Goal: Information Seeking & Learning: Learn about a topic

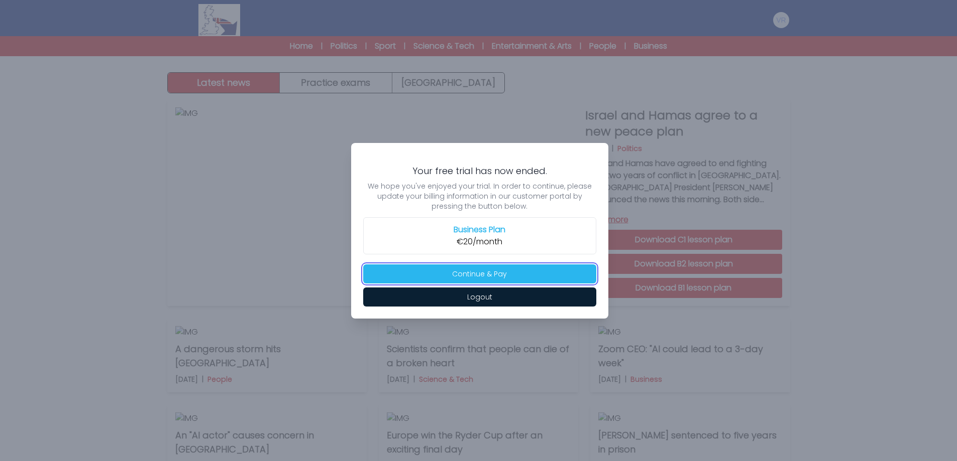
click at [490, 277] on button "Continue & Pay" at bounding box center [479, 274] width 233 height 19
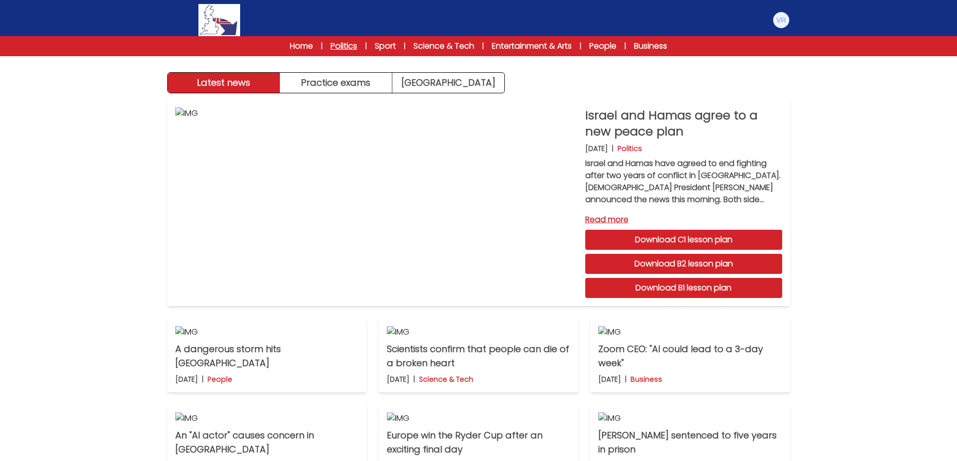
click at [348, 45] on link "Politics" at bounding box center [343, 46] width 27 height 12
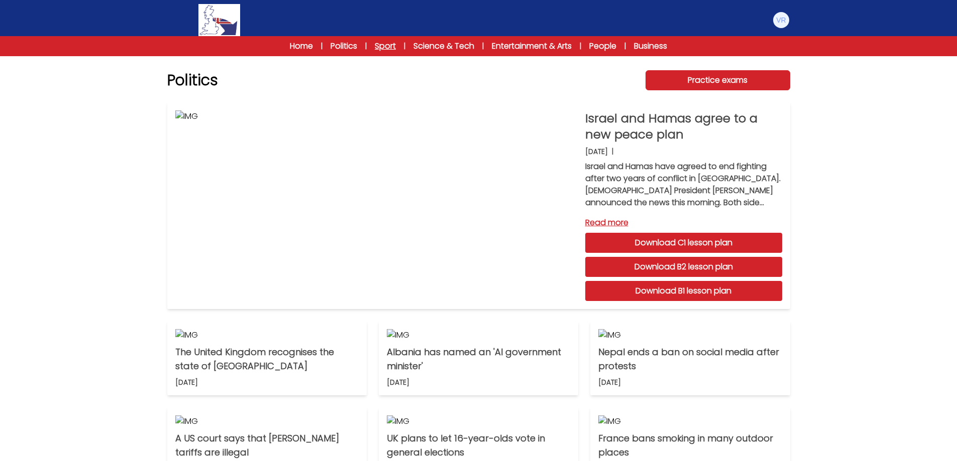
click at [389, 43] on link "Sport" at bounding box center [385, 46] width 21 height 12
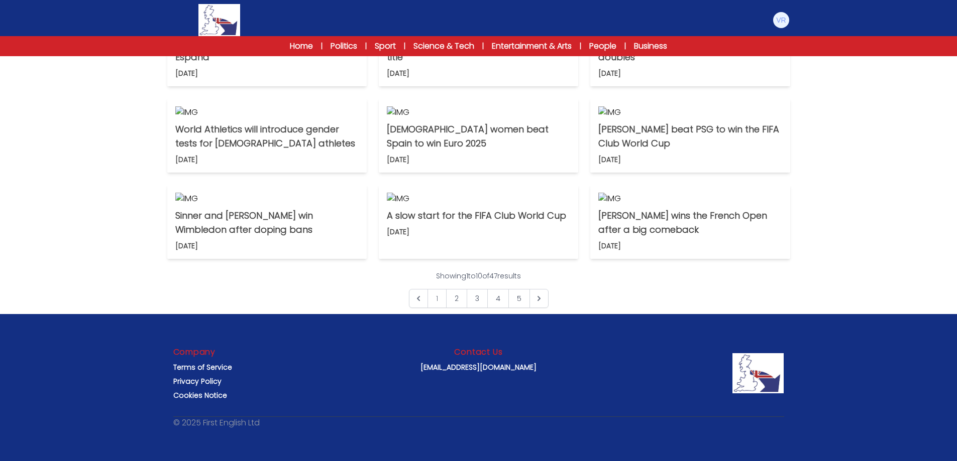
scroll to position [251, 0]
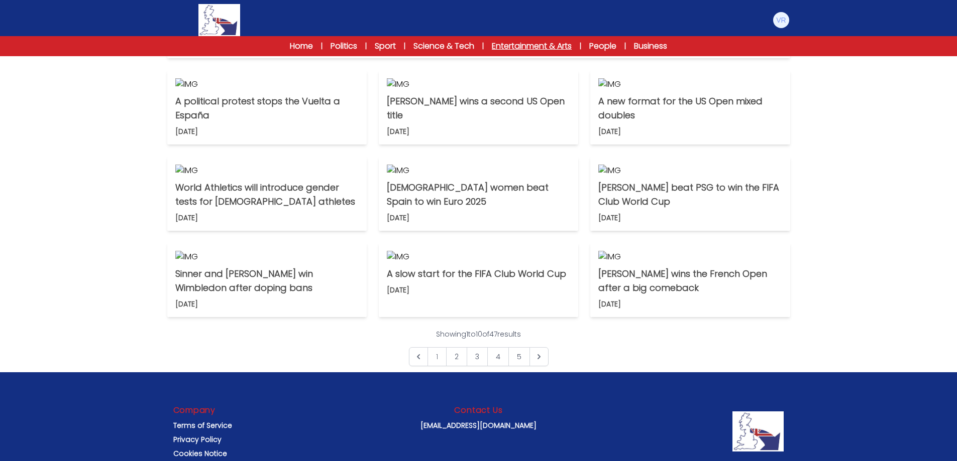
click at [539, 47] on link "Entertainment & Arts" at bounding box center [532, 46] width 80 height 12
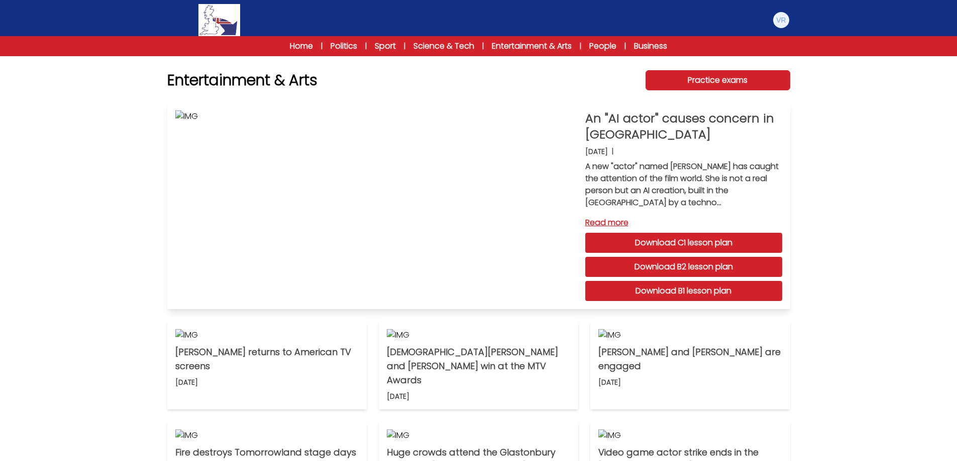
click at [698, 245] on link "Download C1 lesson plan" at bounding box center [683, 243] width 197 height 20
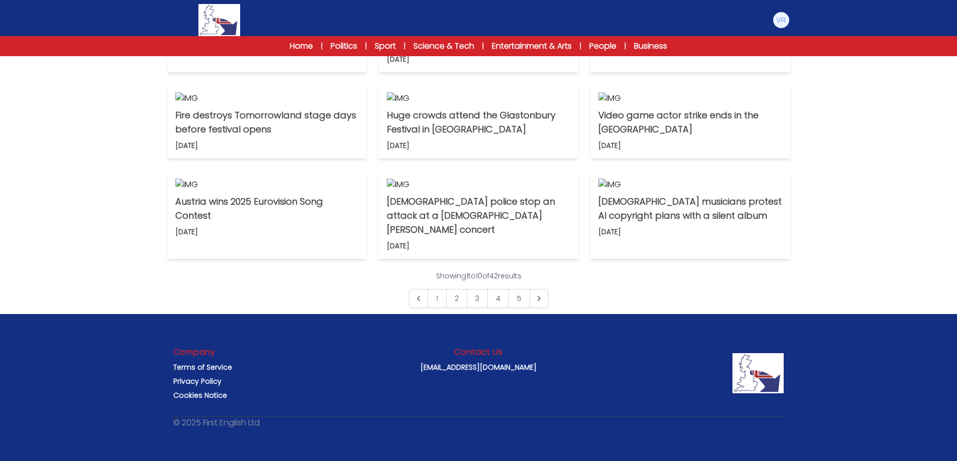
scroll to position [516, 0]
click at [783, 25] on img at bounding box center [781, 20] width 16 height 16
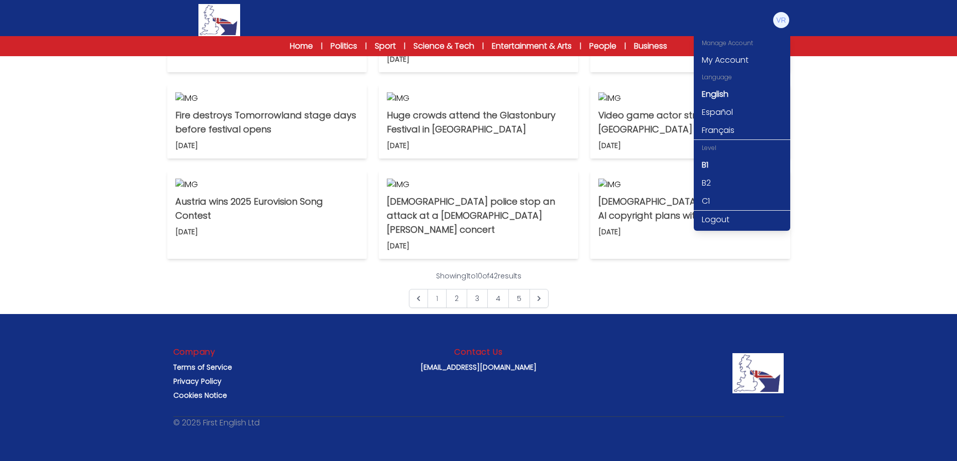
drag, startPoint x: 910, startPoint y: 135, endPoint x: 787, endPoint y: 12, distance: 173.6
click at [909, 135] on div "Entertainment & Arts Practice exams An "AI actor" causes concern in Hollywood 2…" at bounding box center [478, 62] width 957 height 799
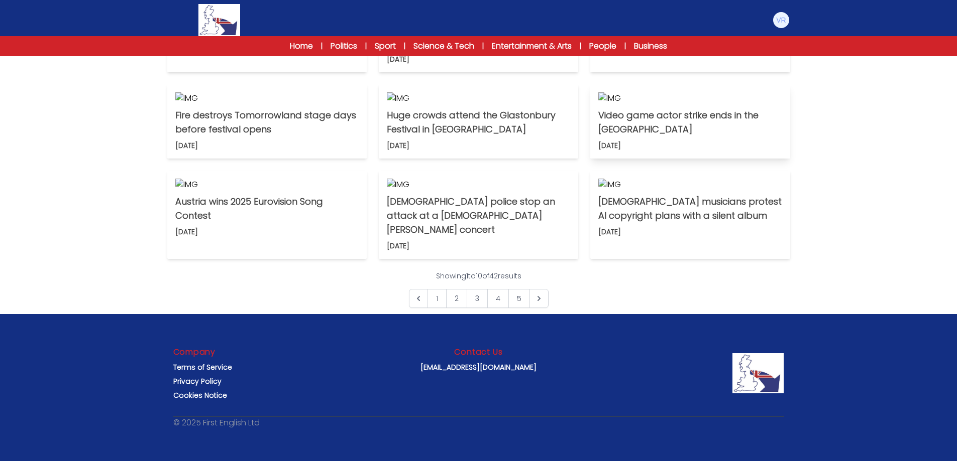
click at [609, 137] on p "Video game actor strike ends in the [GEOGRAPHIC_DATA]" at bounding box center [689, 122] width 183 height 28
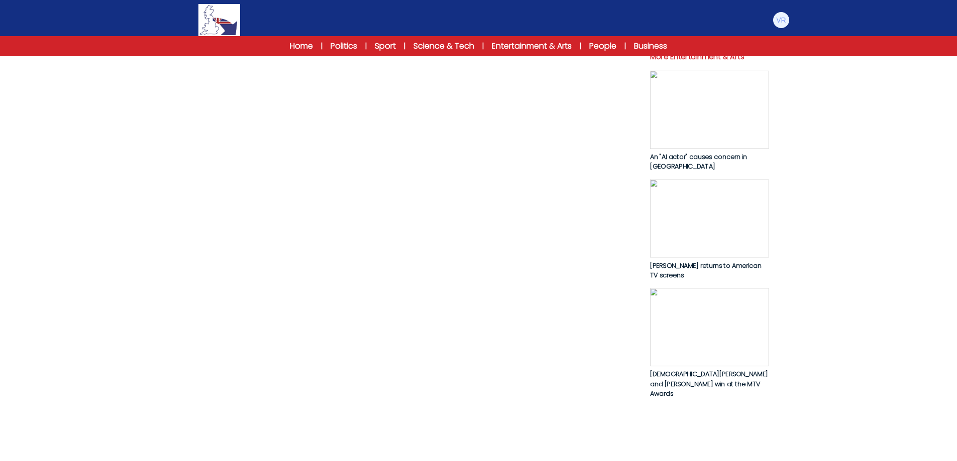
scroll to position [452, 0]
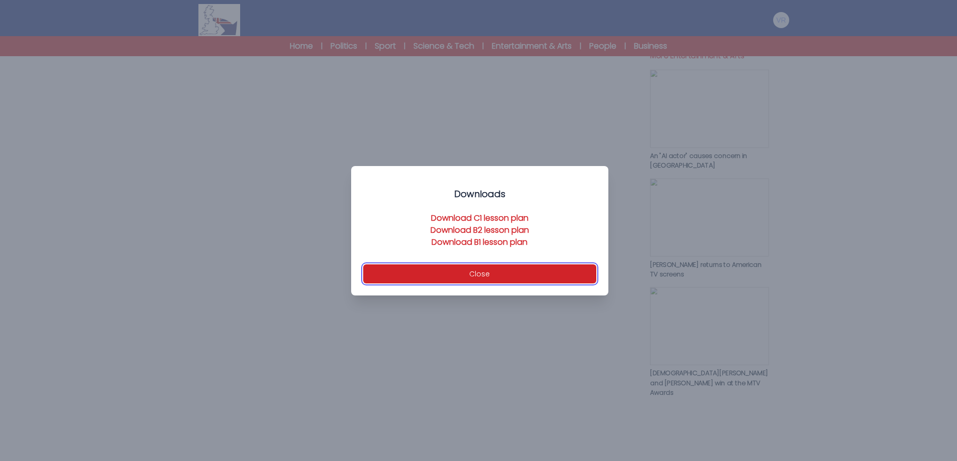
click at [504, 272] on button "Close" at bounding box center [479, 274] width 233 height 19
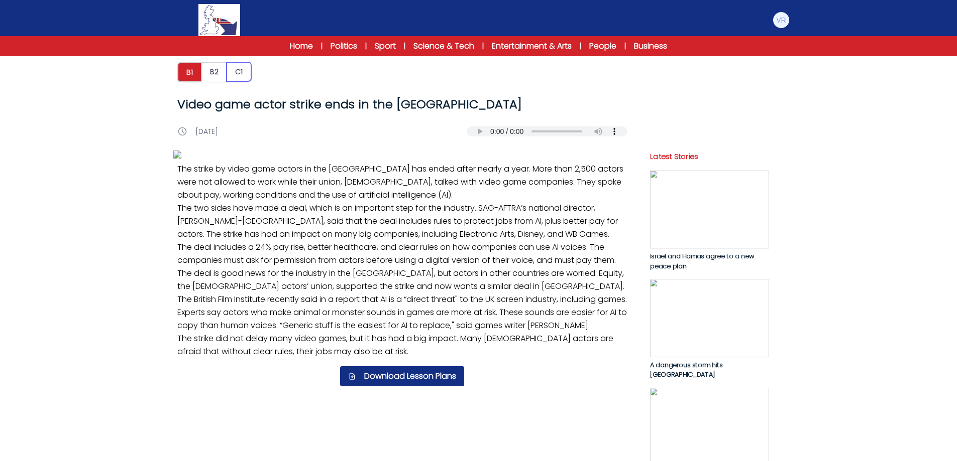
click at [240, 74] on button "C1" at bounding box center [238, 71] width 25 height 19
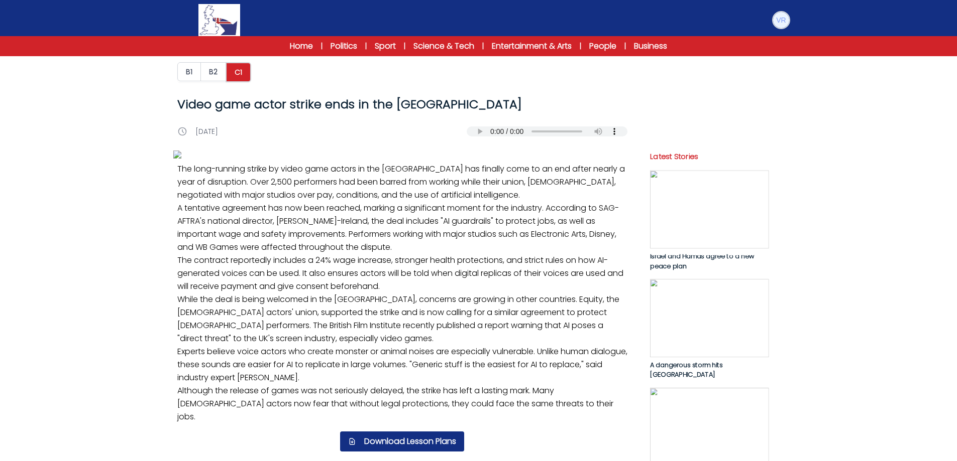
click at [782, 17] on img at bounding box center [781, 20] width 16 height 16
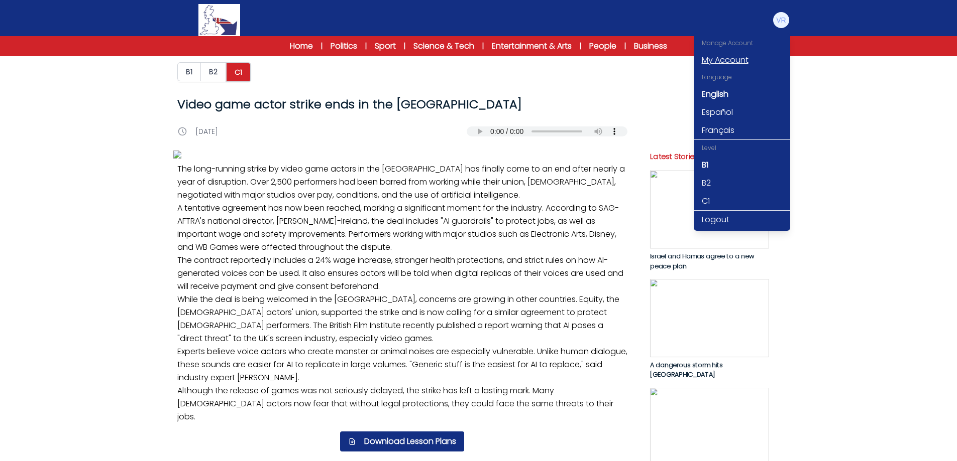
click at [740, 57] on link "My Account" at bounding box center [741, 60] width 96 height 18
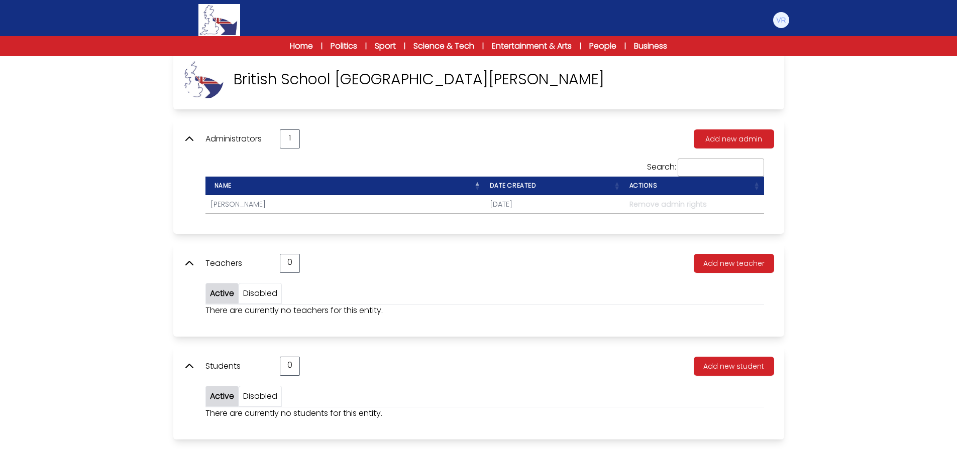
scroll to position [56, 0]
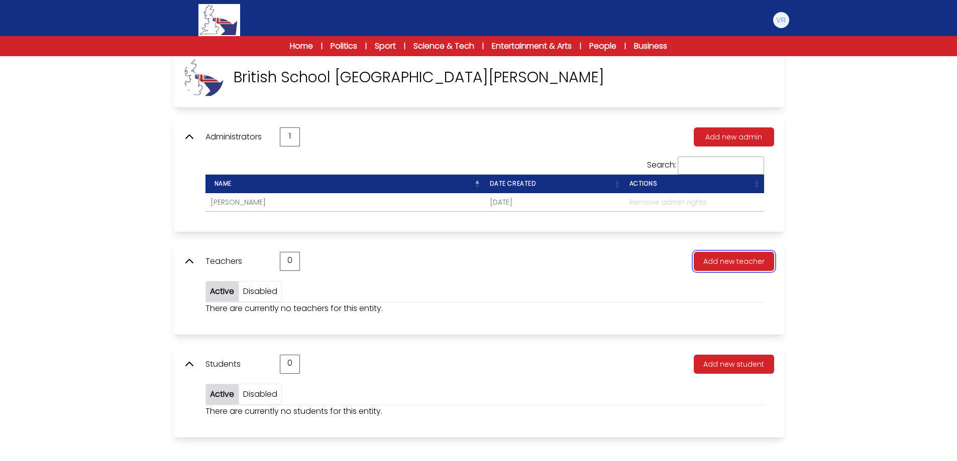
click at [752, 264] on button "Add new teacher" at bounding box center [733, 261] width 80 height 19
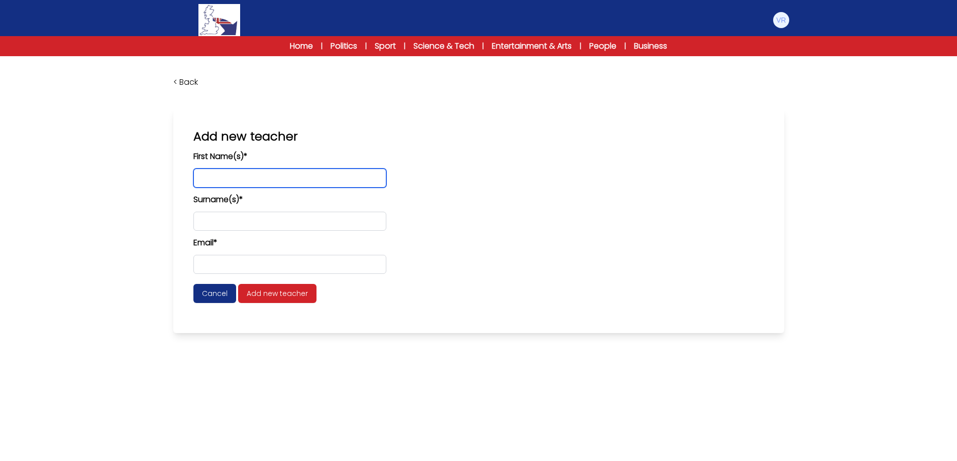
click at [323, 184] on input "text" at bounding box center [289, 178] width 193 height 19
type input "******"
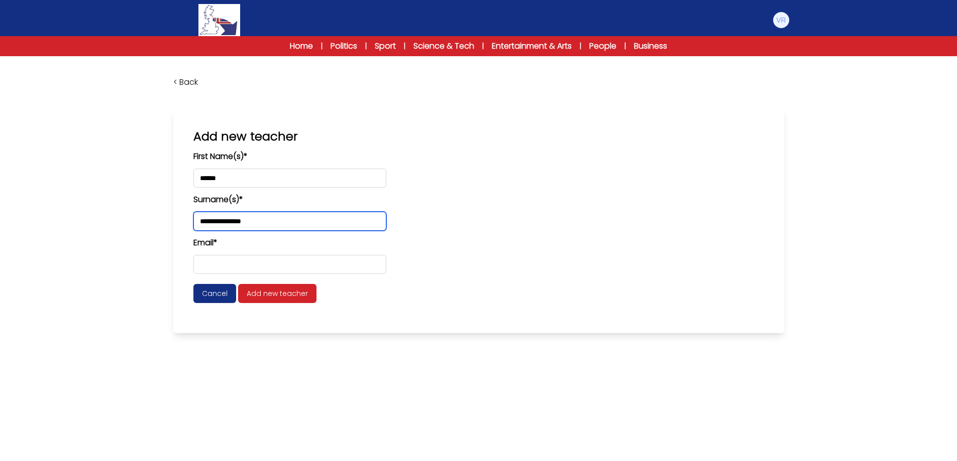
type input "**********"
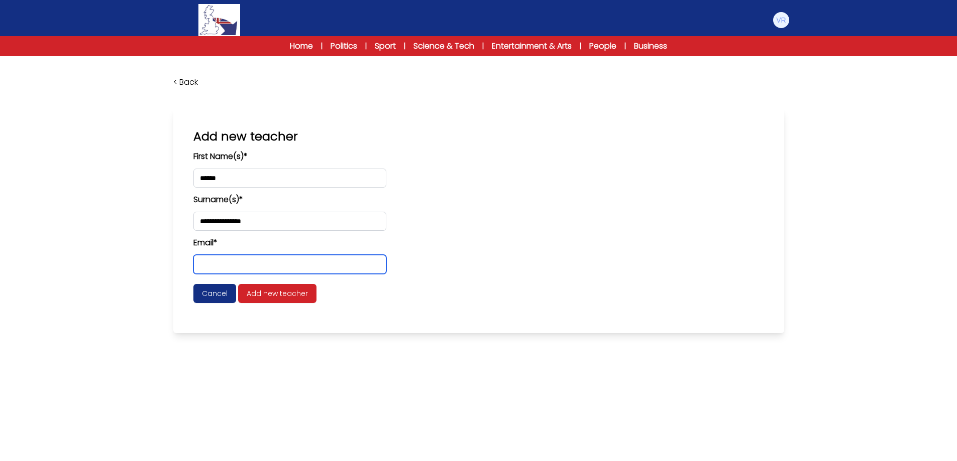
type input "*"
type input "**********"
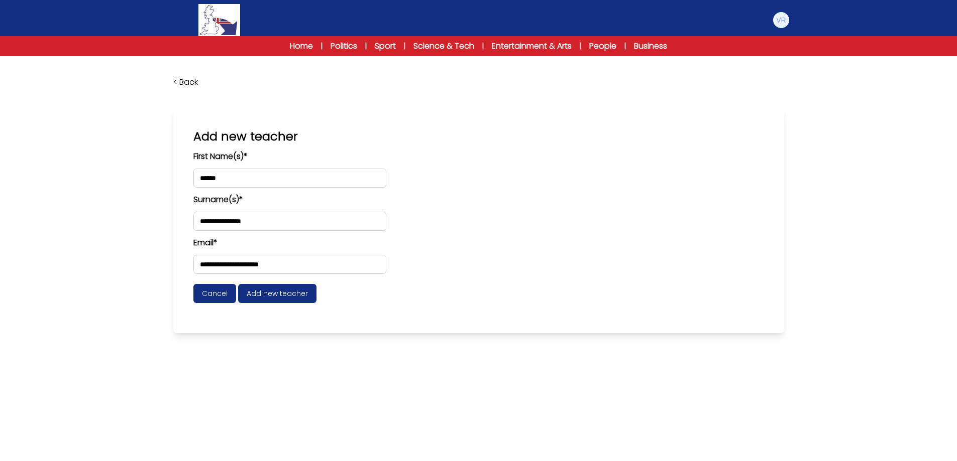
click at [309, 300] on span "Add new teacher" at bounding box center [277, 293] width 78 height 19
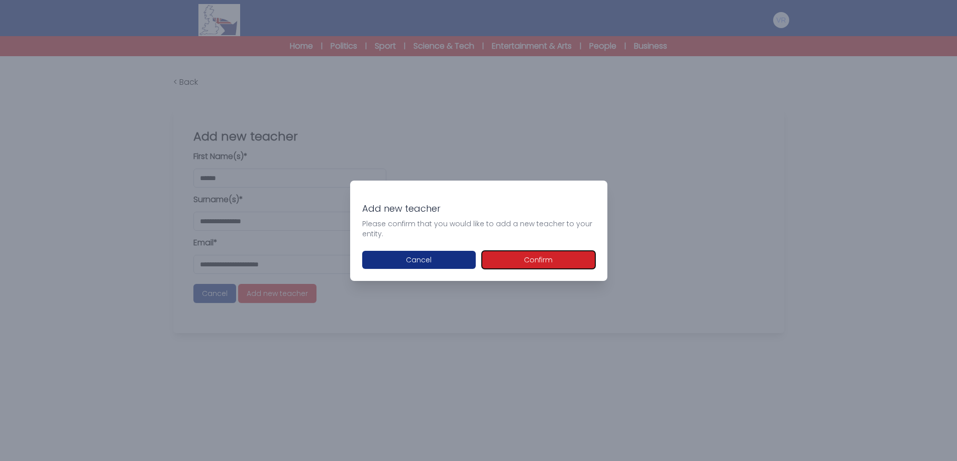
click at [525, 259] on button "Confirm" at bounding box center [538, 260] width 113 height 18
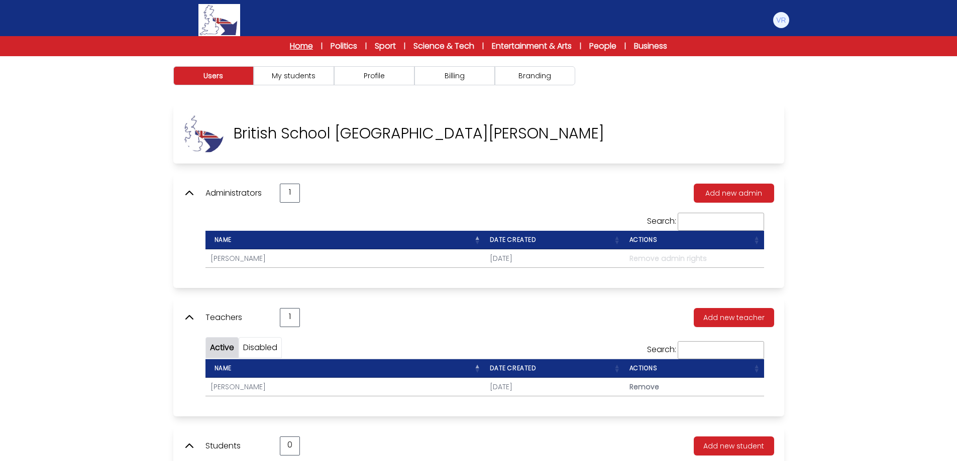
click at [305, 48] on link "Home" at bounding box center [301, 46] width 23 height 12
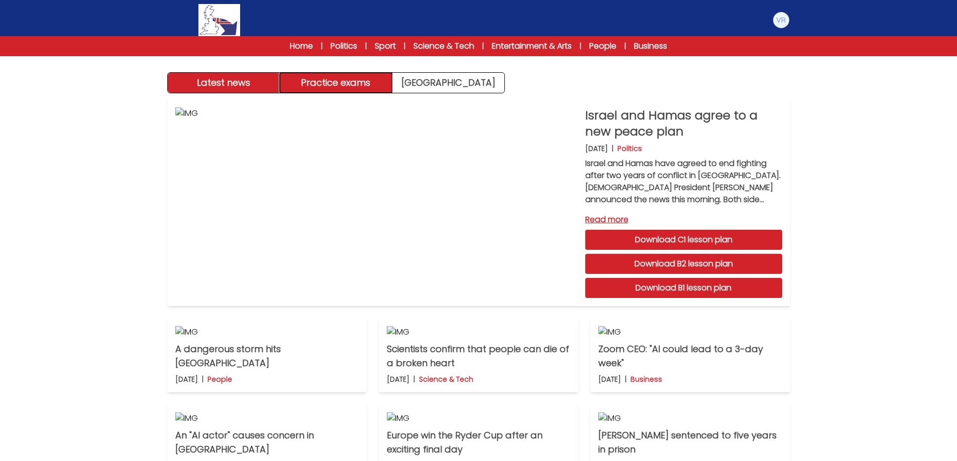
click at [322, 77] on button "Practice exams" at bounding box center [336, 83] width 112 height 20
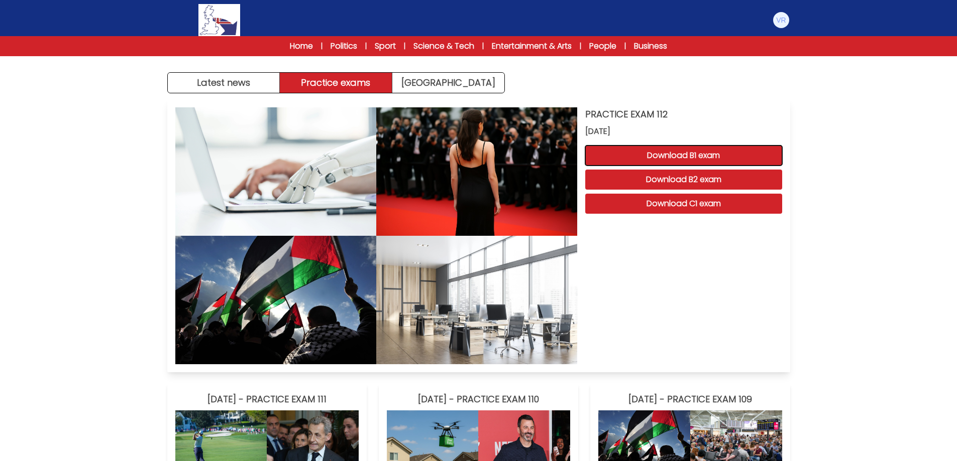
click at [697, 154] on button "Download B1 exam" at bounding box center [683, 156] width 197 height 20
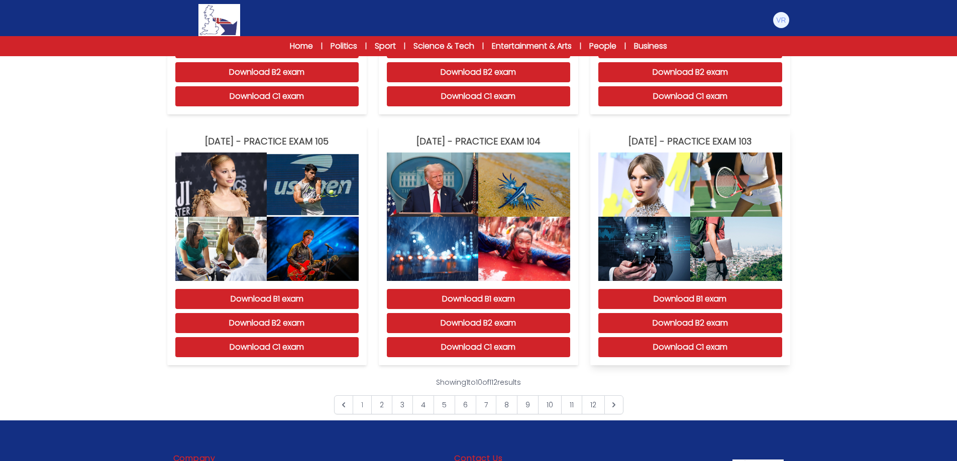
scroll to position [867, 0]
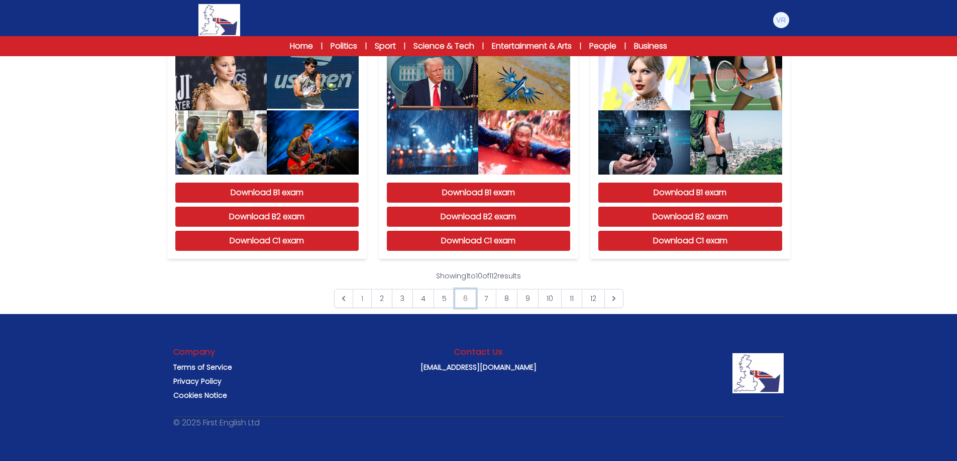
click at [457, 301] on link "6" at bounding box center [465, 298] width 22 height 19
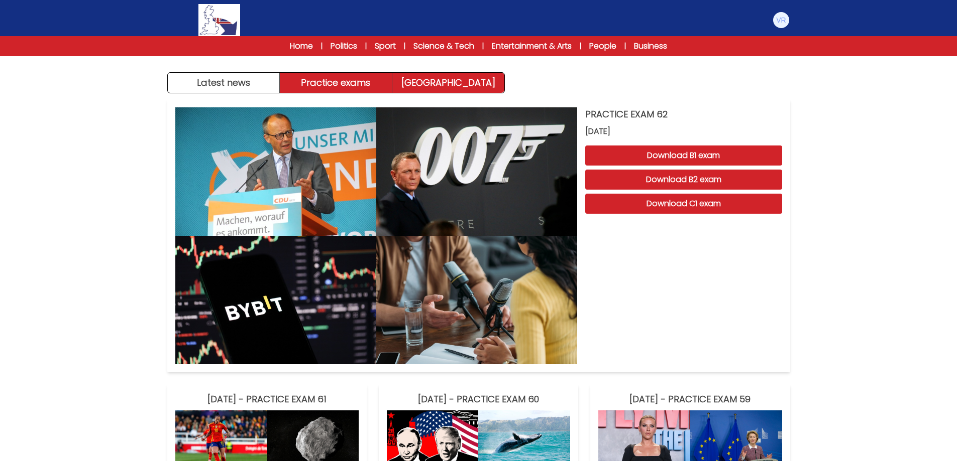
click at [463, 81] on link "[GEOGRAPHIC_DATA]" at bounding box center [448, 83] width 112 height 20
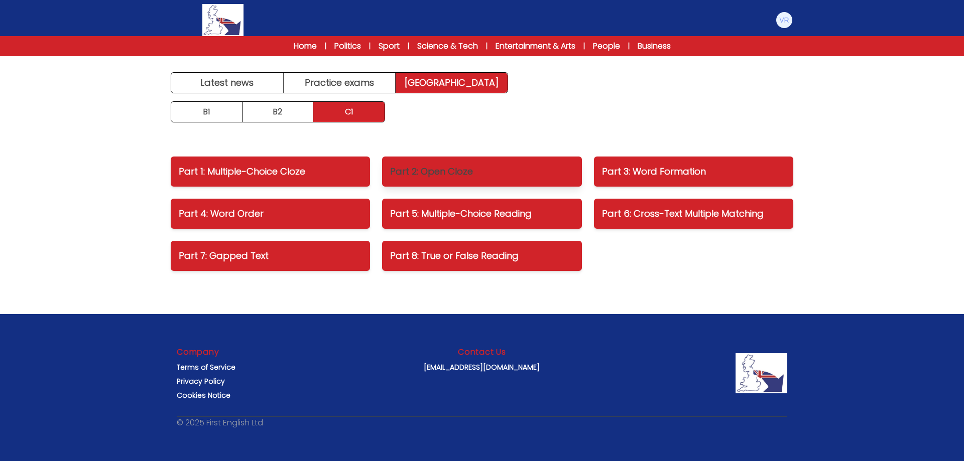
click at [415, 168] on p "Part 2: Open Cloze" at bounding box center [481, 172] width 183 height 14
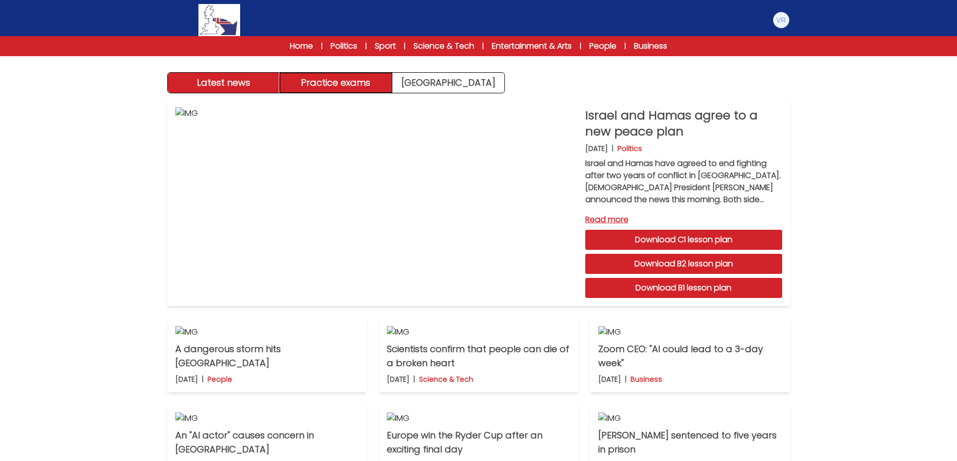
click at [331, 87] on button "Practice exams" at bounding box center [336, 83] width 112 height 20
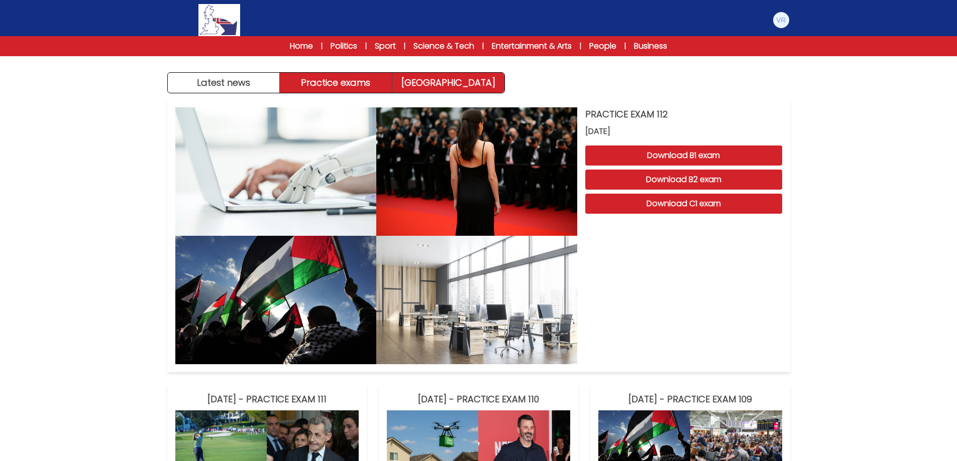
click at [422, 83] on link "[GEOGRAPHIC_DATA]" at bounding box center [448, 83] width 112 height 20
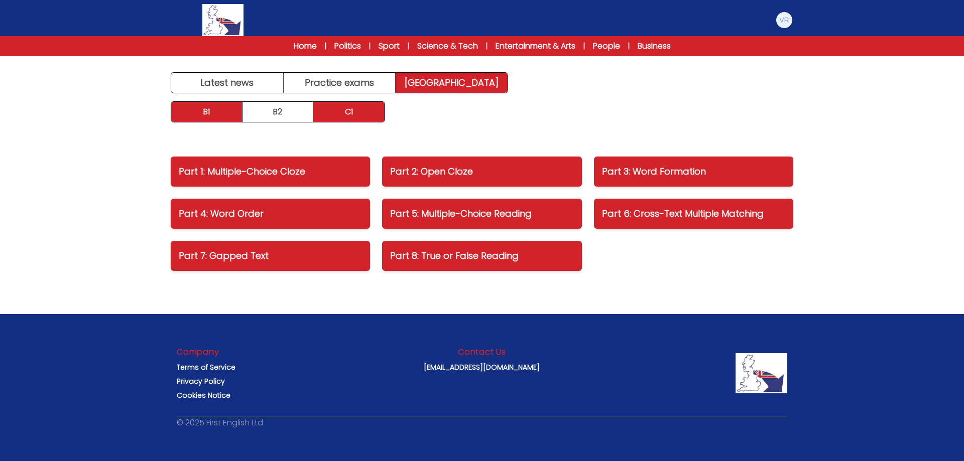
click at [217, 108] on link "B1" at bounding box center [206, 112] width 71 height 20
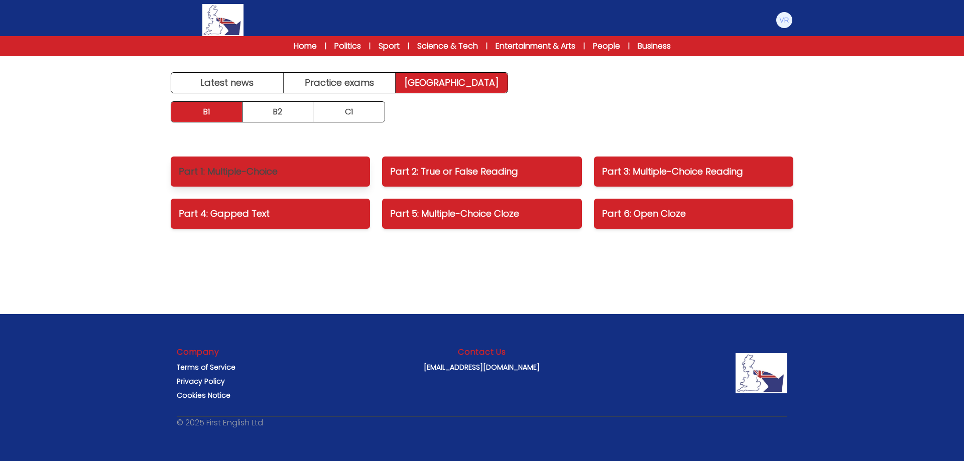
click at [342, 171] on p "Part 1: Multiple-Choice" at bounding box center [270, 172] width 183 height 14
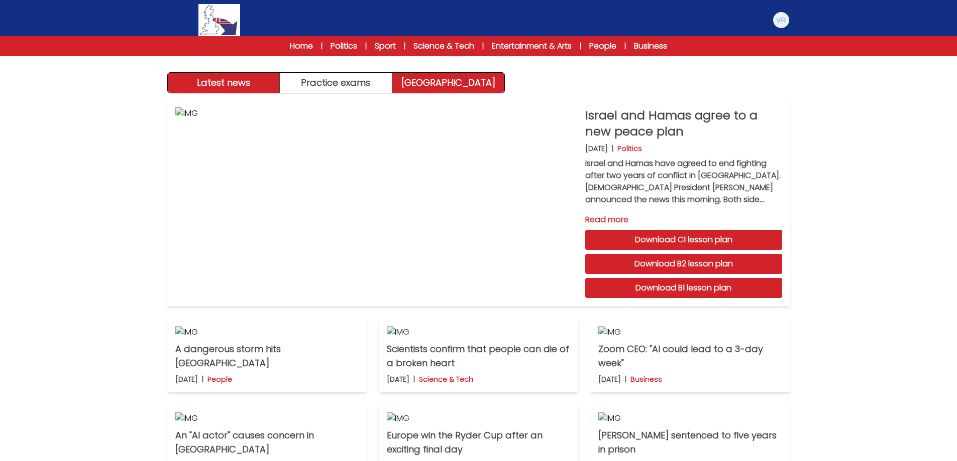
click at [484, 78] on link "[GEOGRAPHIC_DATA]" at bounding box center [448, 83] width 112 height 20
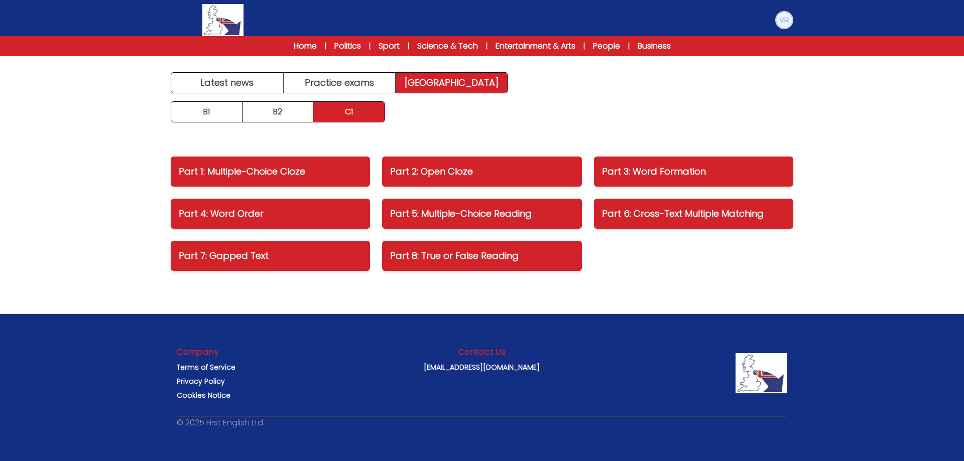
click at [784, 17] on img at bounding box center [784, 20] width 16 height 16
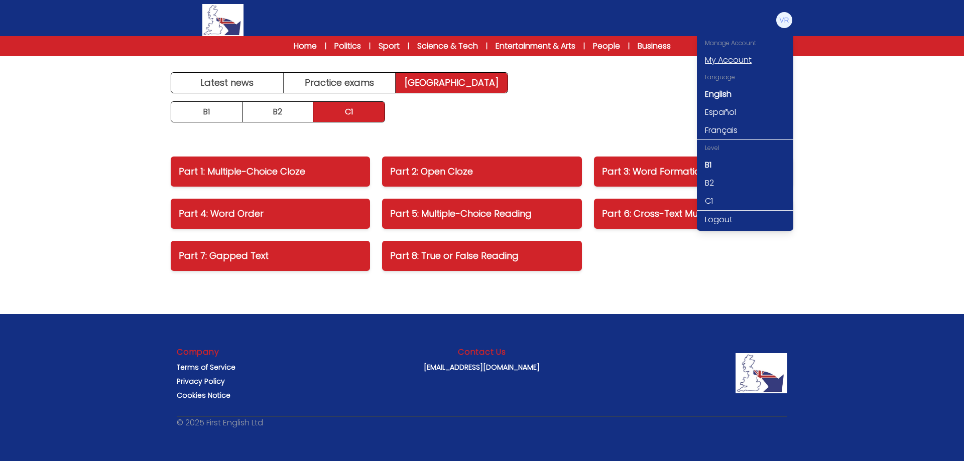
click at [751, 61] on link "My Account" at bounding box center [745, 60] width 96 height 18
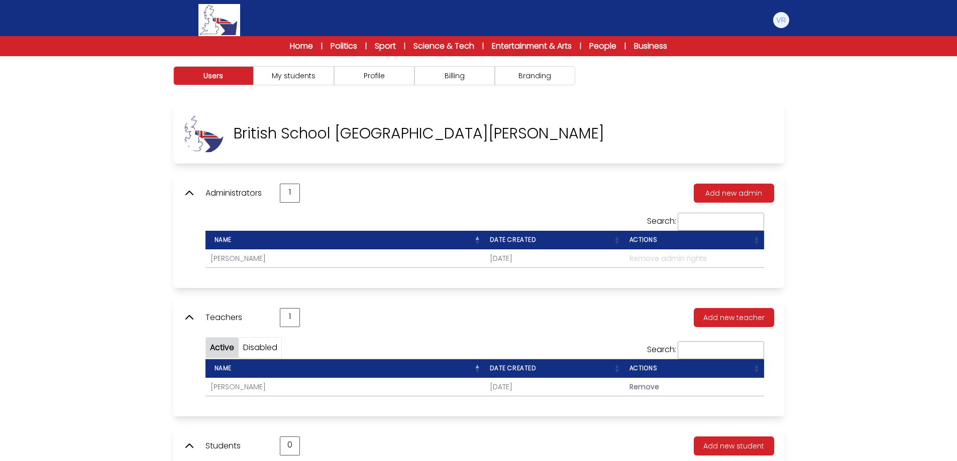
click at [510, 389] on td "[DATE]" at bounding box center [555, 387] width 140 height 18
click at [284, 78] on button "My students" at bounding box center [294, 75] width 80 height 19
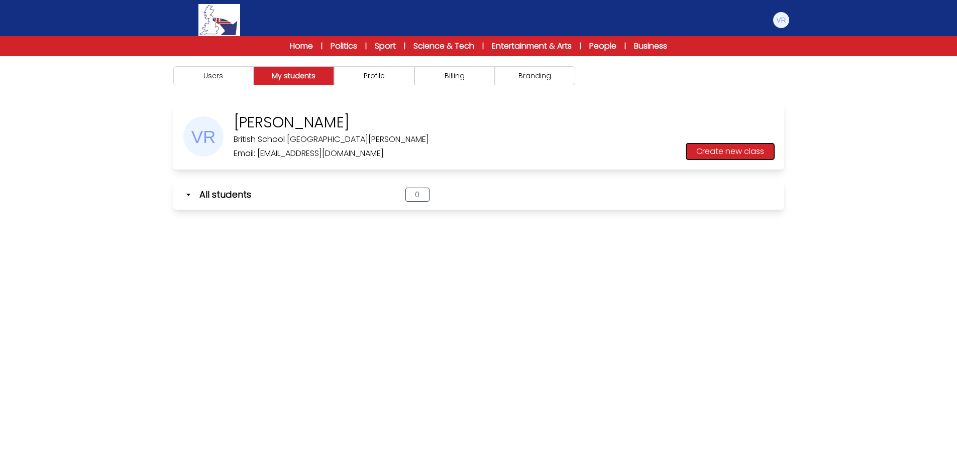
click at [713, 153] on button "Create new class" at bounding box center [730, 152] width 88 height 16
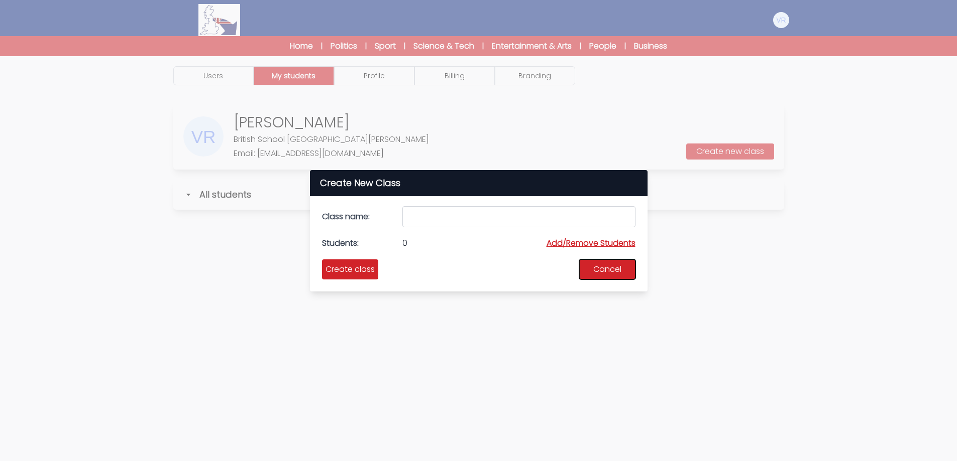
click at [625, 266] on button "Cancel" at bounding box center [607, 270] width 56 height 20
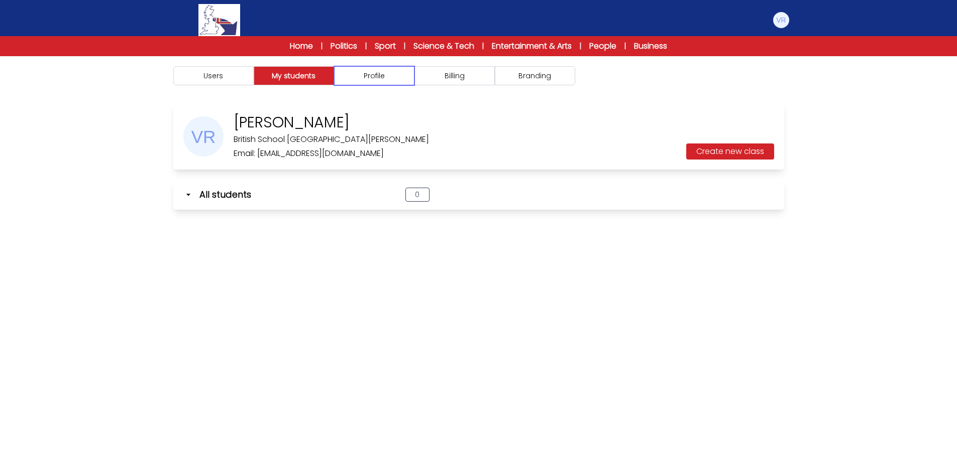
click at [387, 81] on button "Profile" at bounding box center [374, 75] width 80 height 19
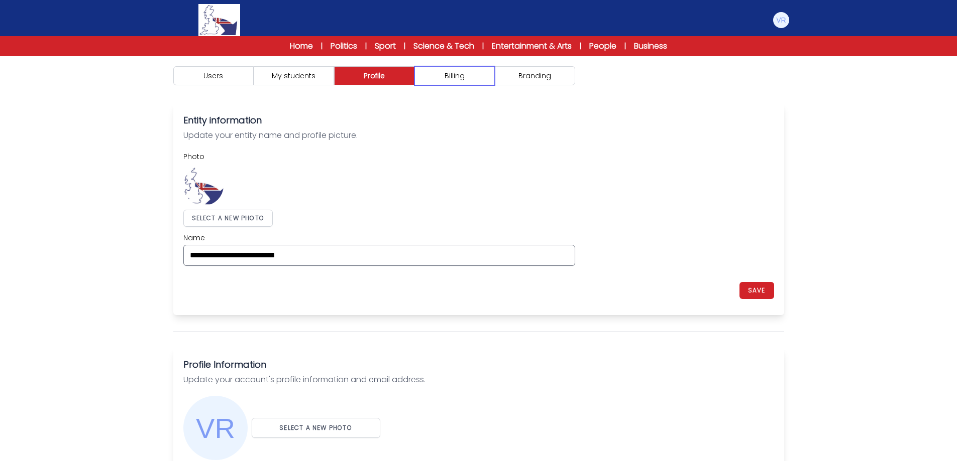
click at [462, 77] on button "Billing" at bounding box center [454, 75] width 80 height 19
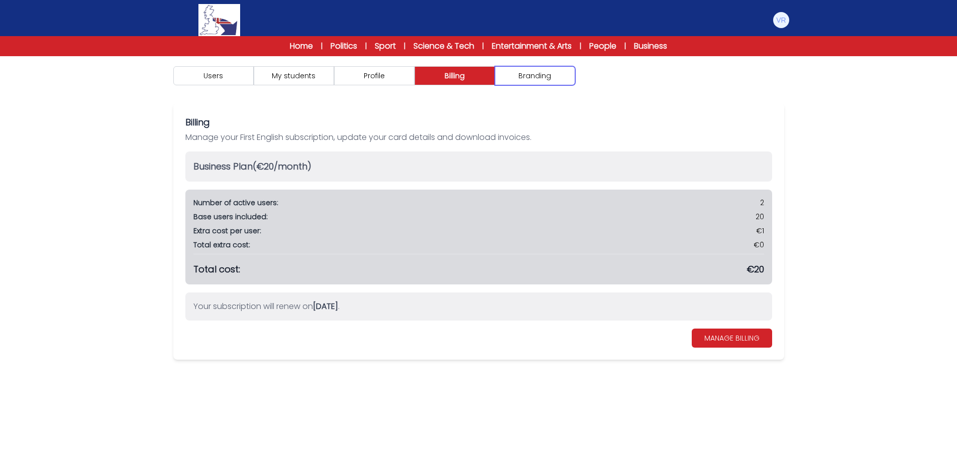
click at [546, 73] on button "Branding" at bounding box center [535, 75] width 80 height 19
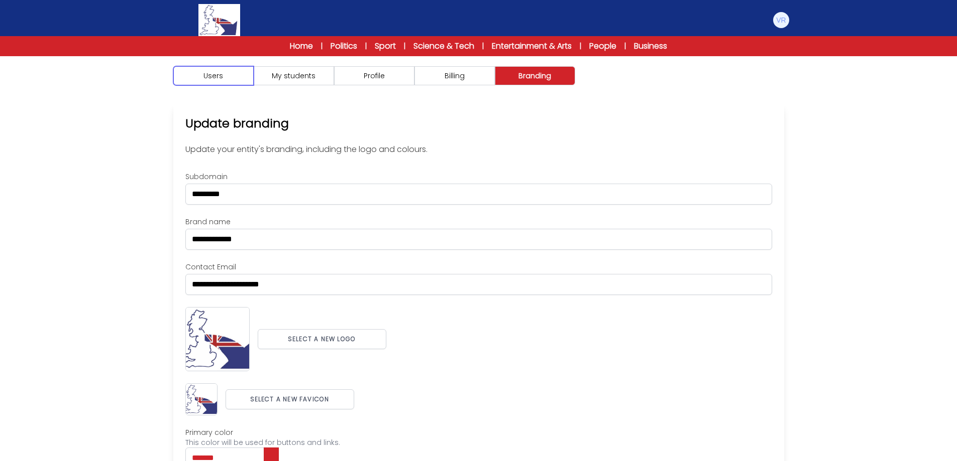
click at [216, 71] on button "Users" at bounding box center [213, 75] width 80 height 19
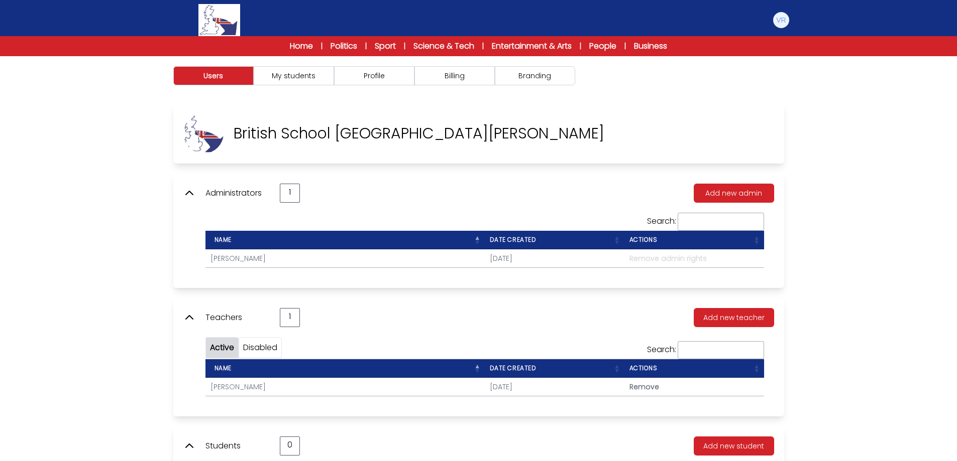
click at [632, 393] on td "Remove" at bounding box center [694, 387] width 140 height 18
click at [636, 385] on span "Remove" at bounding box center [644, 387] width 30 height 10
type input "**********"
type input "*******"
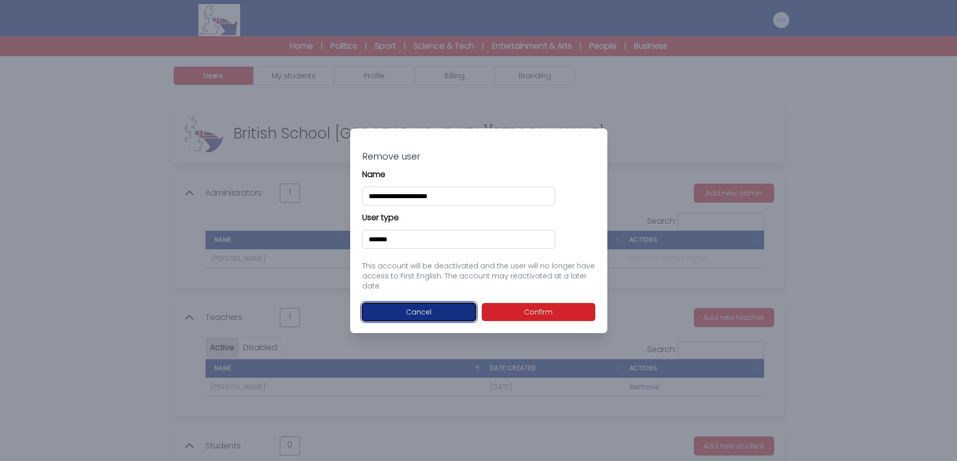
click at [456, 317] on button "Cancel" at bounding box center [418, 312] width 113 height 18
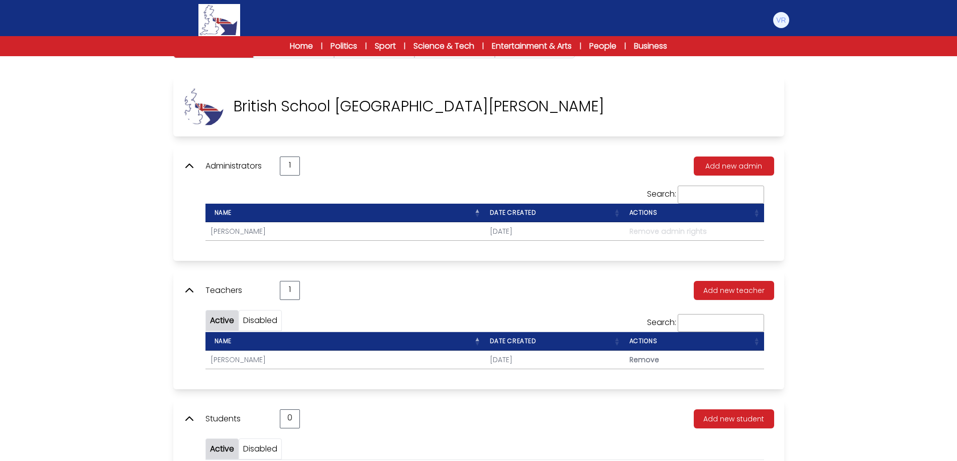
scroll to position [50, 0]
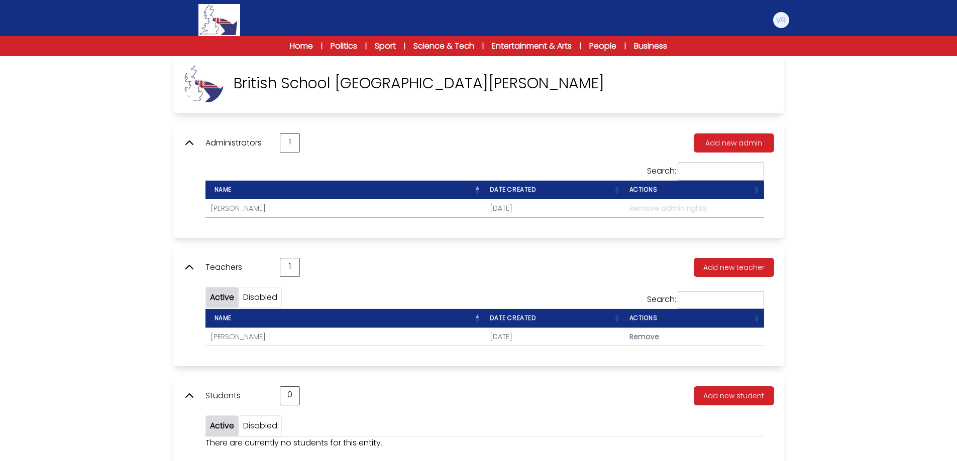
click at [640, 319] on th "Actions" at bounding box center [694, 318] width 140 height 19
click at [641, 319] on th "Actions" at bounding box center [694, 318] width 140 height 19
click at [757, 322] on th "Actions" at bounding box center [694, 318] width 140 height 19
click at [269, 300] on div "Search: Name Date created Actions MANOLO POMPILI PAGLIARI 10-10-2025 Remove" at bounding box center [484, 318] width 558 height 55
click at [263, 298] on div "Search: Name Date created Actions MANOLO POMPILI PAGLIARI 10-10-2025 Remove" at bounding box center [484, 318] width 558 height 55
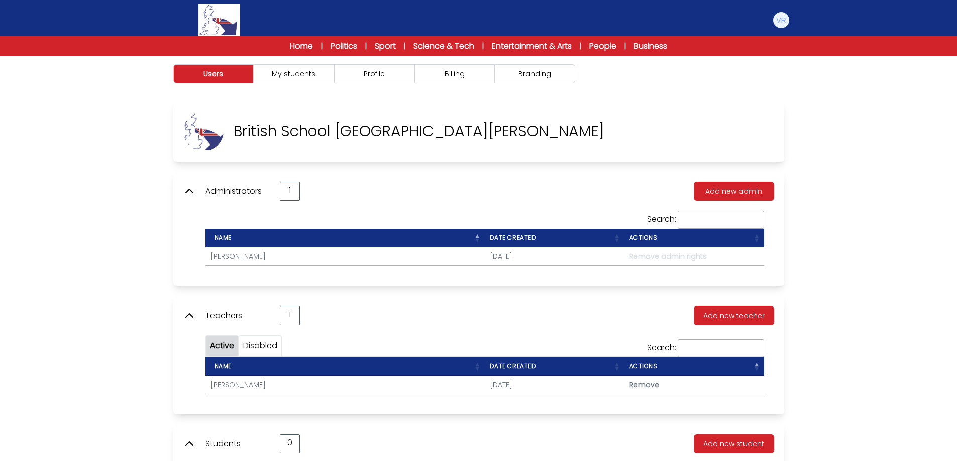
scroll to position [0, 0]
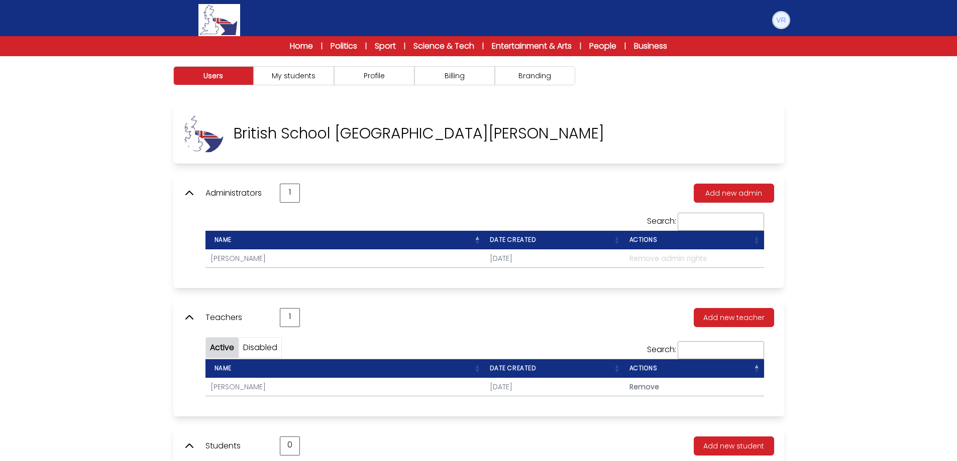
click at [783, 20] on img at bounding box center [781, 20] width 16 height 16
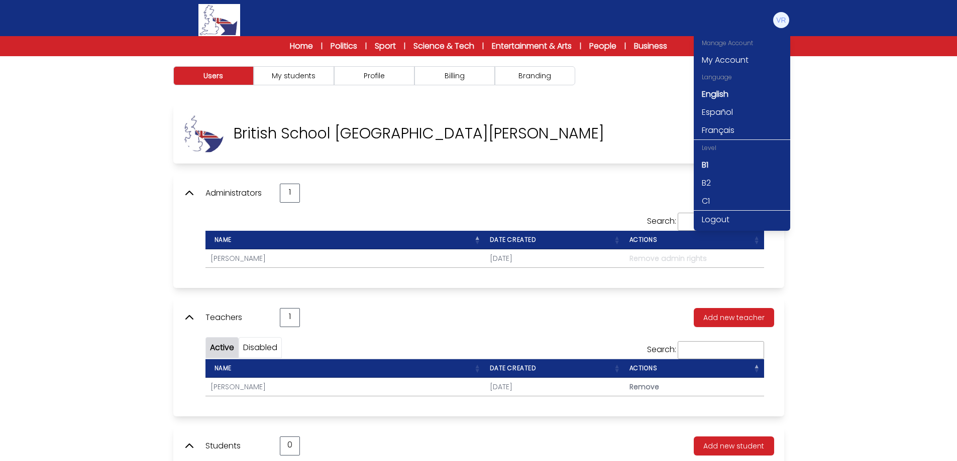
click at [743, 41] on div "Manage Account" at bounding box center [741, 43] width 96 height 16
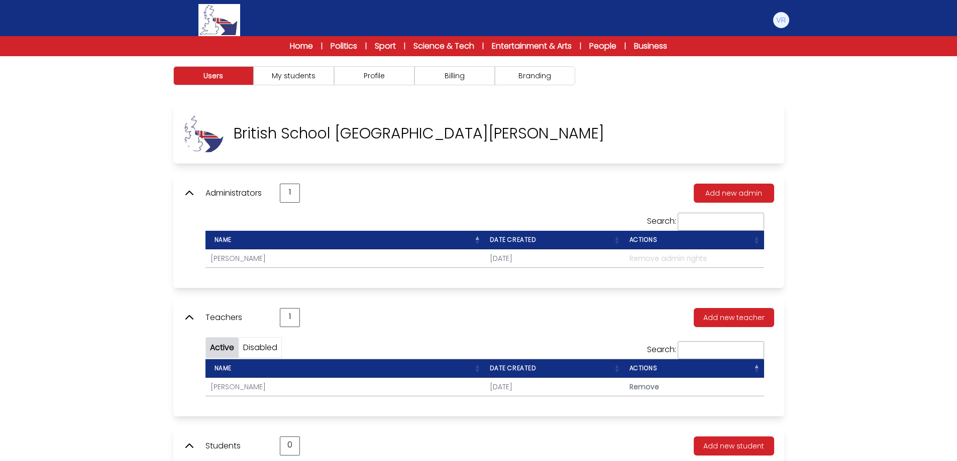
click at [743, 41] on nav "Manage Account My Account Language English Español Français B1 B2 C1 Logout B1" at bounding box center [478, 28] width 957 height 56
click at [213, 78] on button "Users" at bounding box center [213, 75] width 80 height 19
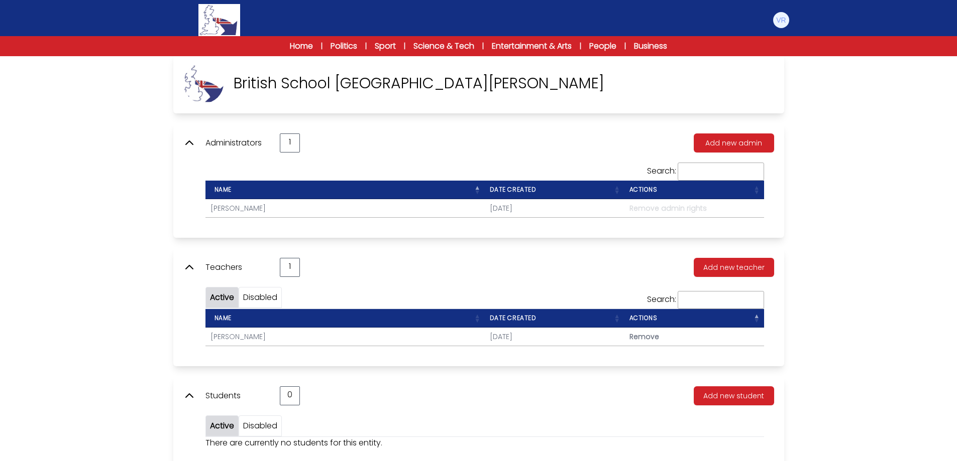
scroll to position [72, 0]
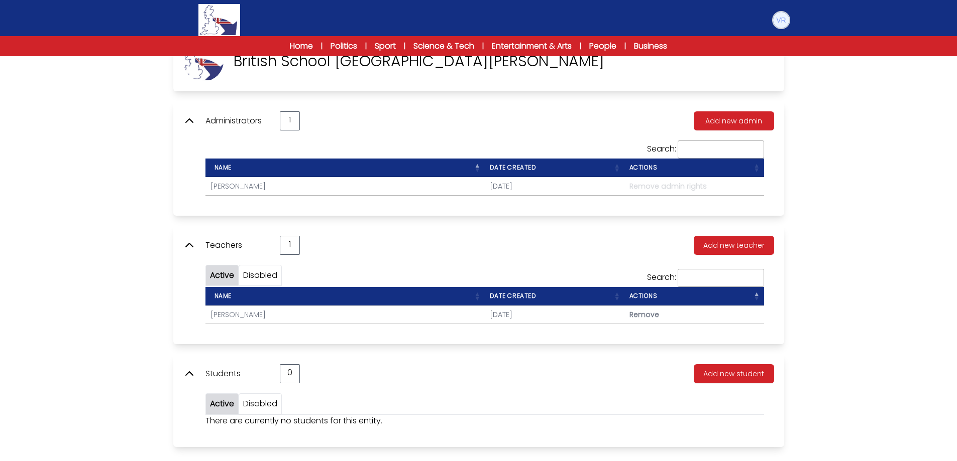
click at [782, 19] on img at bounding box center [781, 20] width 16 height 16
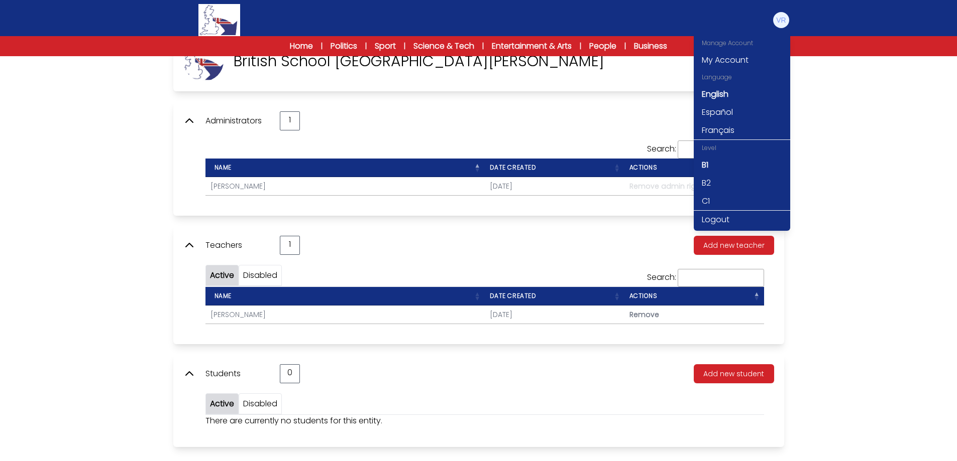
click at [837, 180] on div "Users My students Profile" at bounding box center [478, 223] width 957 height 478
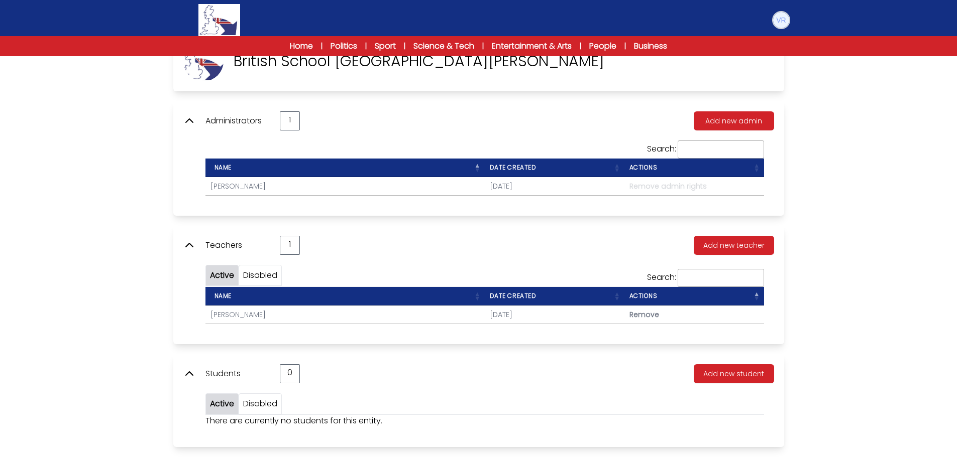
click at [785, 22] on img at bounding box center [781, 20] width 16 height 16
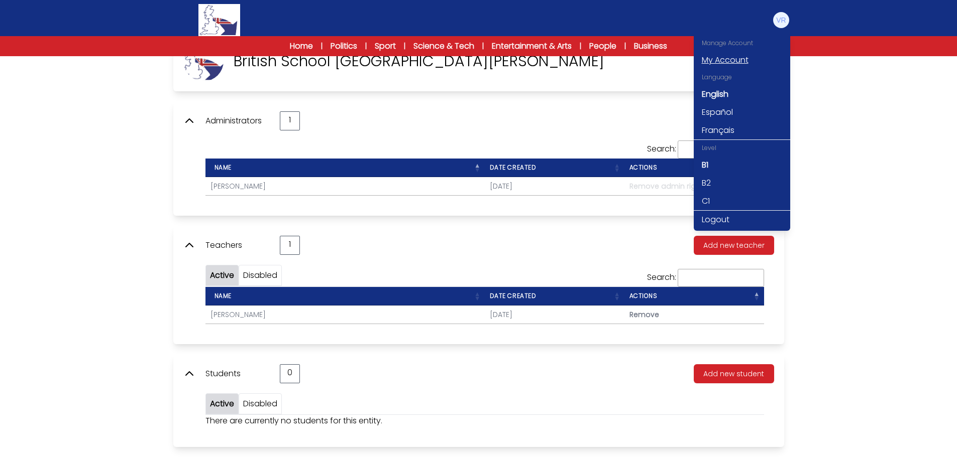
click at [747, 58] on link "My Account" at bounding box center [741, 60] width 96 height 18
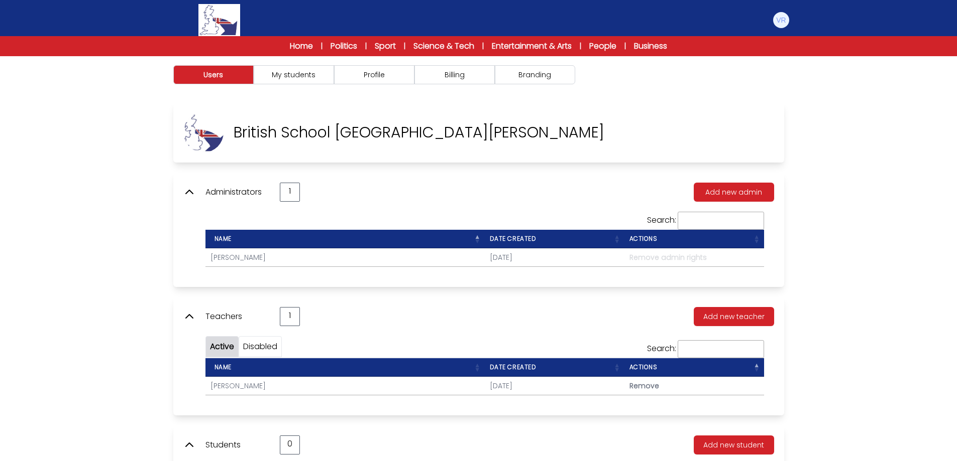
scroll to position [0, 0]
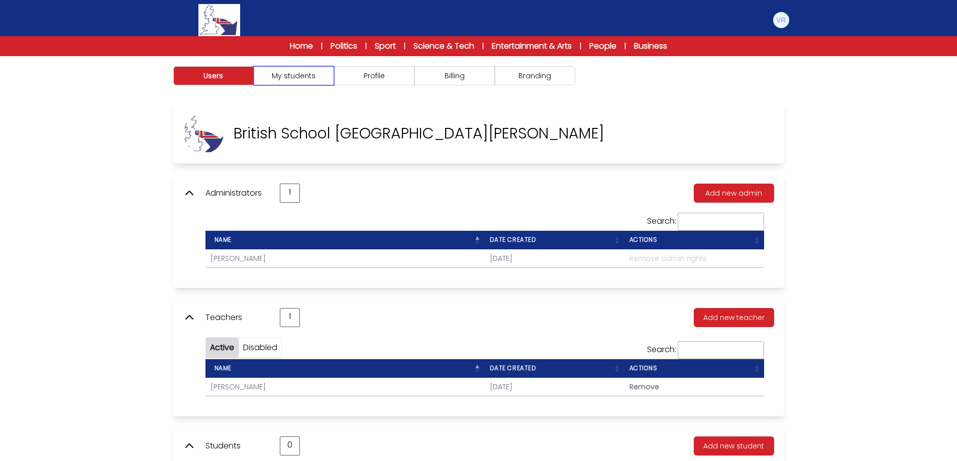
click at [293, 80] on button "My students" at bounding box center [294, 75] width 80 height 19
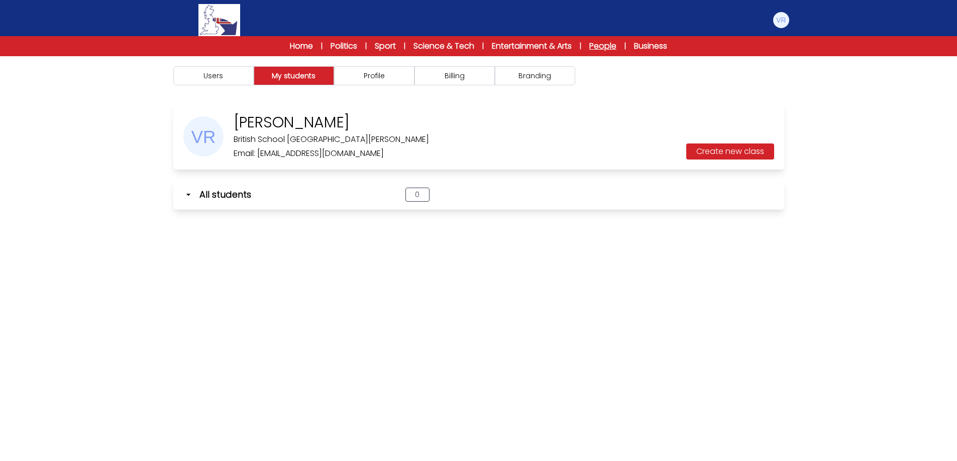
click at [615, 43] on link "People" at bounding box center [602, 46] width 27 height 12
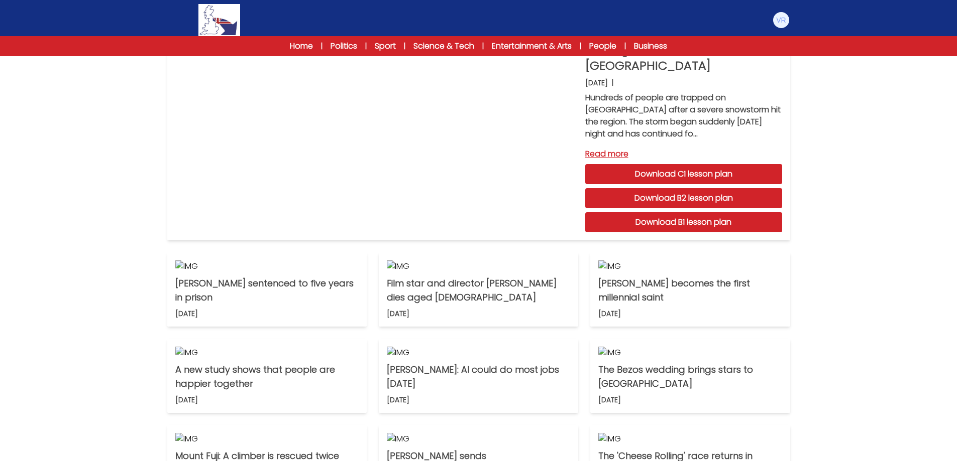
scroll to position [64, 0]
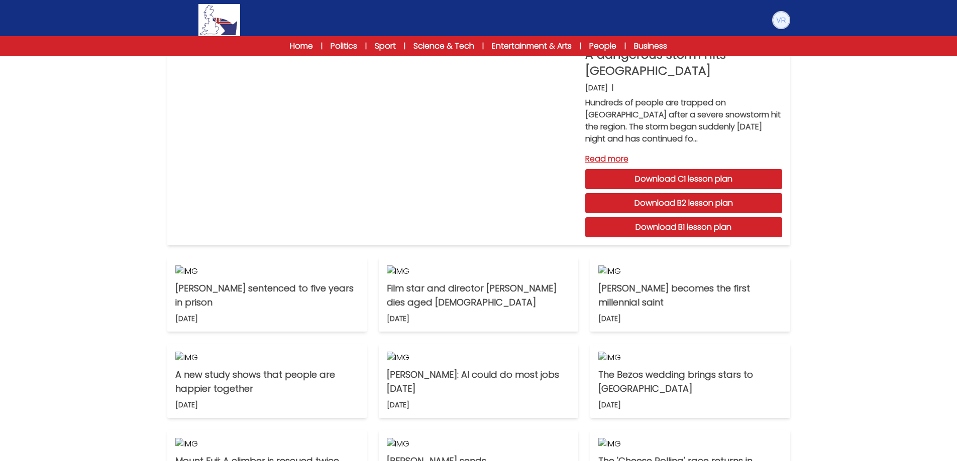
click at [776, 25] on img at bounding box center [781, 20] width 16 height 16
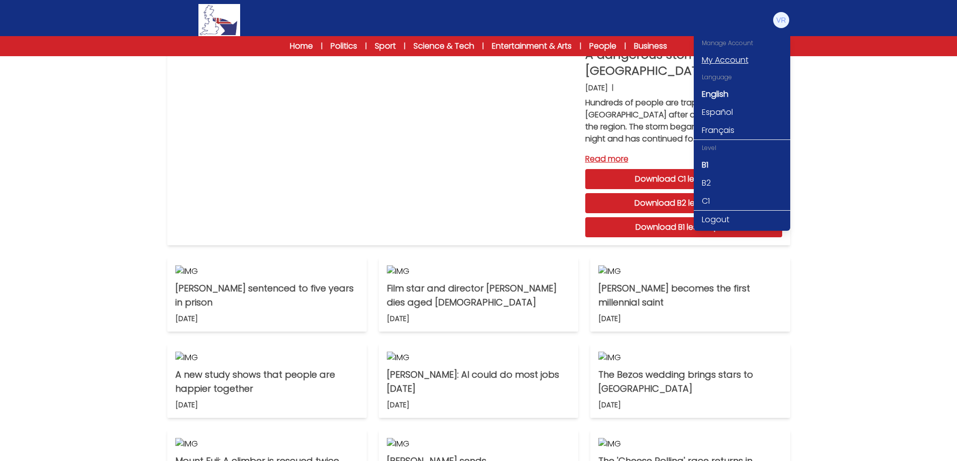
click at [733, 62] on link "My Account" at bounding box center [741, 60] width 96 height 18
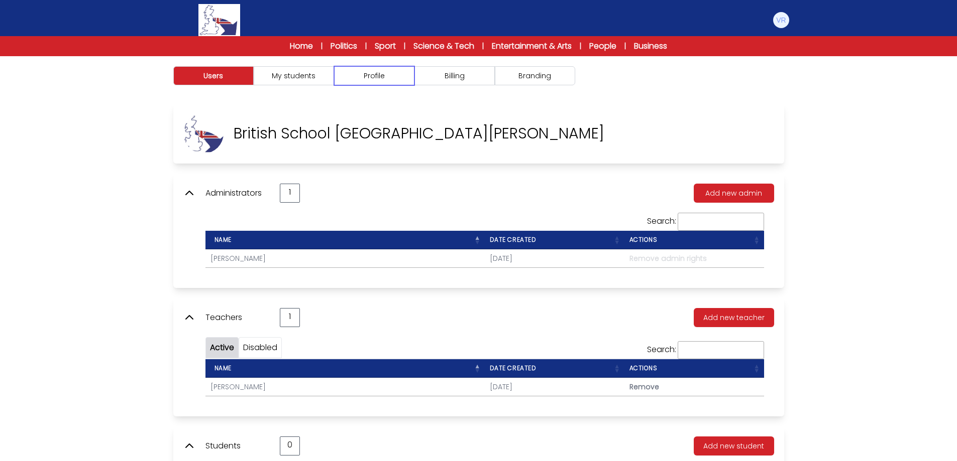
click at [374, 70] on button "Profile" at bounding box center [374, 75] width 80 height 19
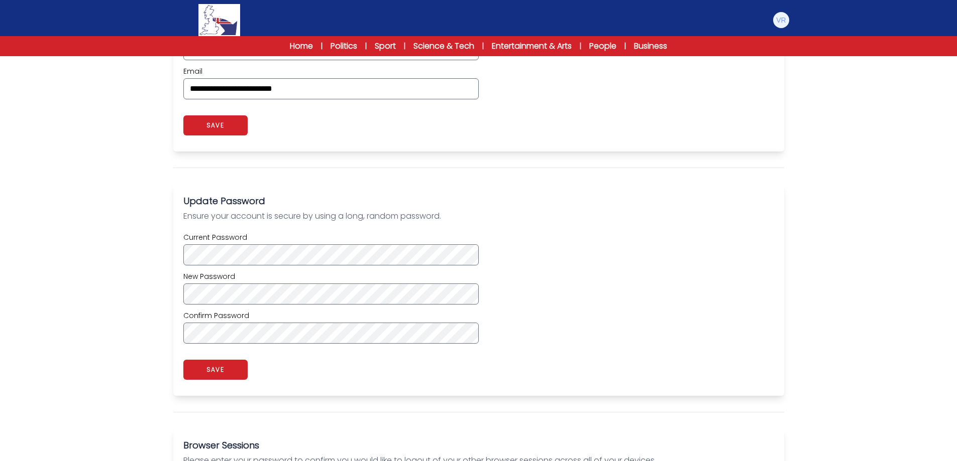
scroll to position [452, 0]
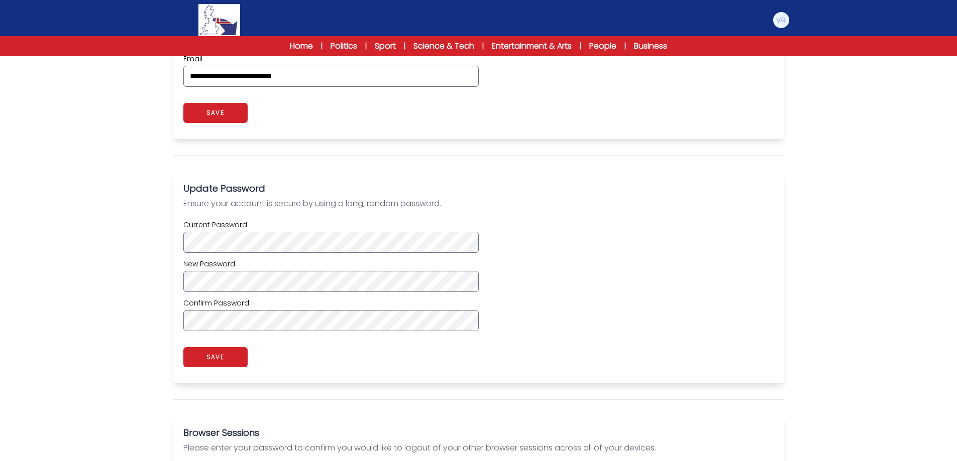
drag, startPoint x: 626, startPoint y: 277, endPoint x: 563, endPoint y: 270, distance: 63.6
click at [623, 277] on div "Current Password New Password Confirm Password" at bounding box center [478, 275] width 590 height 111
click at [220, 359] on button "SAVE" at bounding box center [215, 357] width 64 height 20
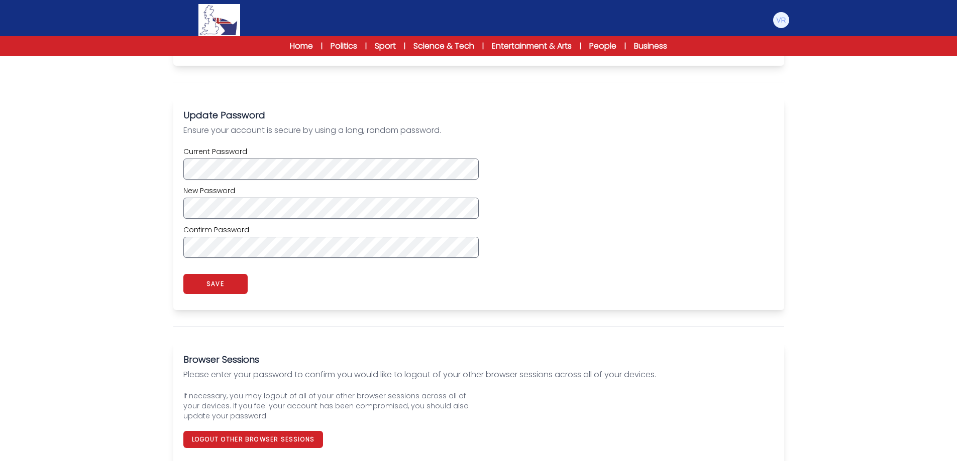
scroll to position [536, 0]
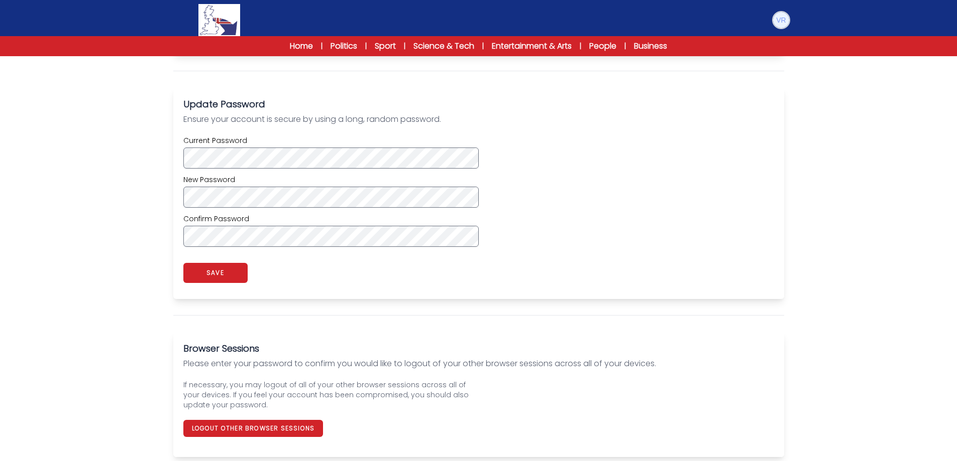
click at [785, 25] on img at bounding box center [781, 20] width 16 height 16
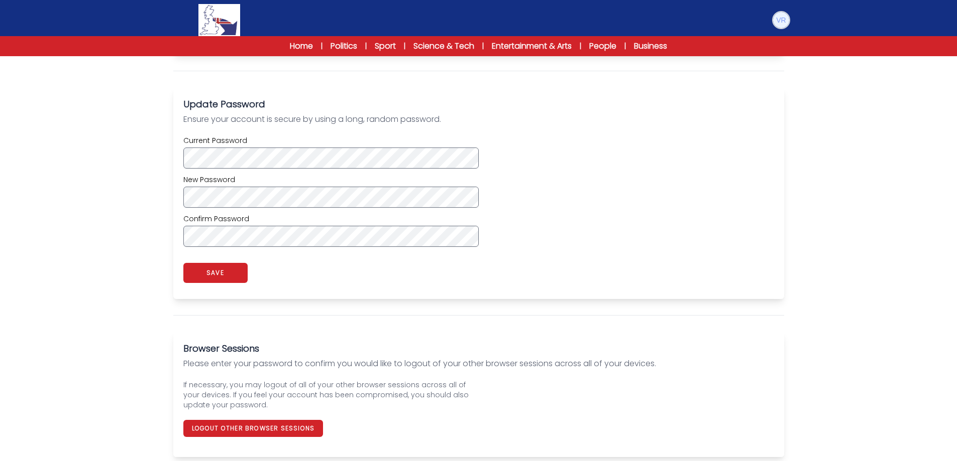
click at [779, 20] on img at bounding box center [781, 20] width 16 height 16
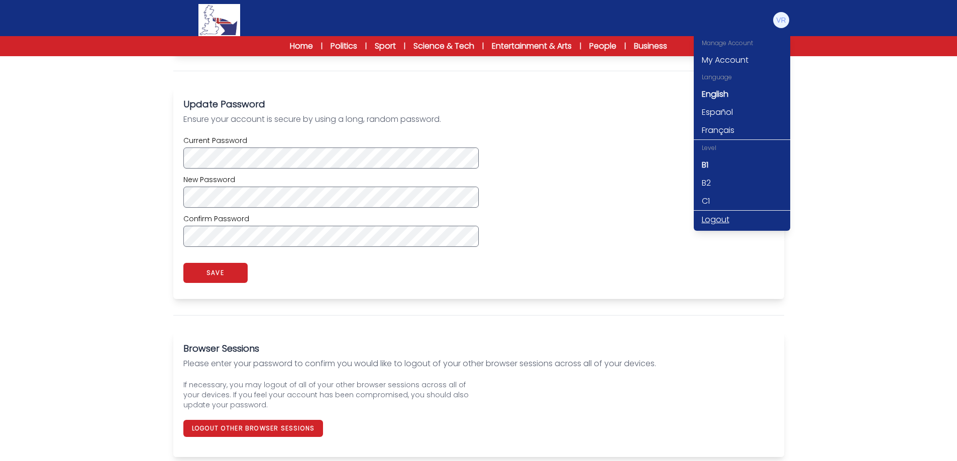
click at [720, 217] on link "Logout" at bounding box center [741, 220] width 96 height 18
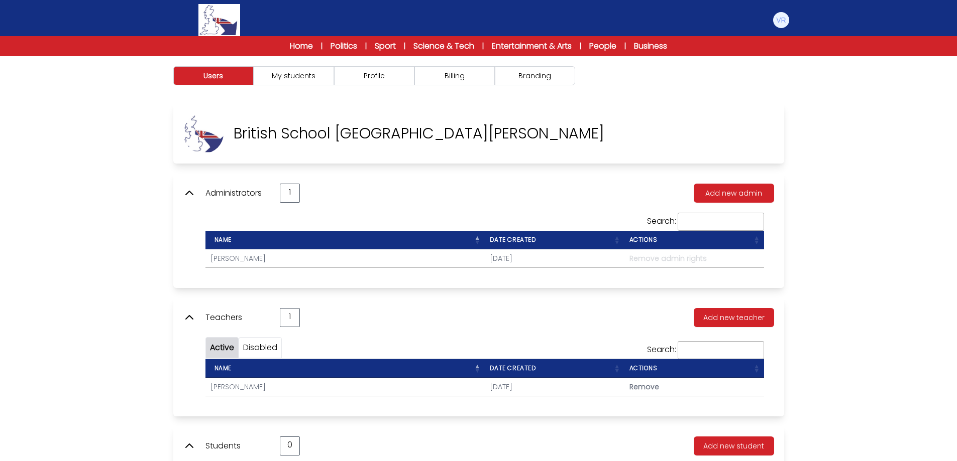
click at [313, 47] on div "Home | Politics | Sport | Science & Tech | Entertainment & Arts | People | Busi…" at bounding box center [479, 46] width 450 height 12
click at [303, 47] on link "Home" at bounding box center [301, 46] width 23 height 12
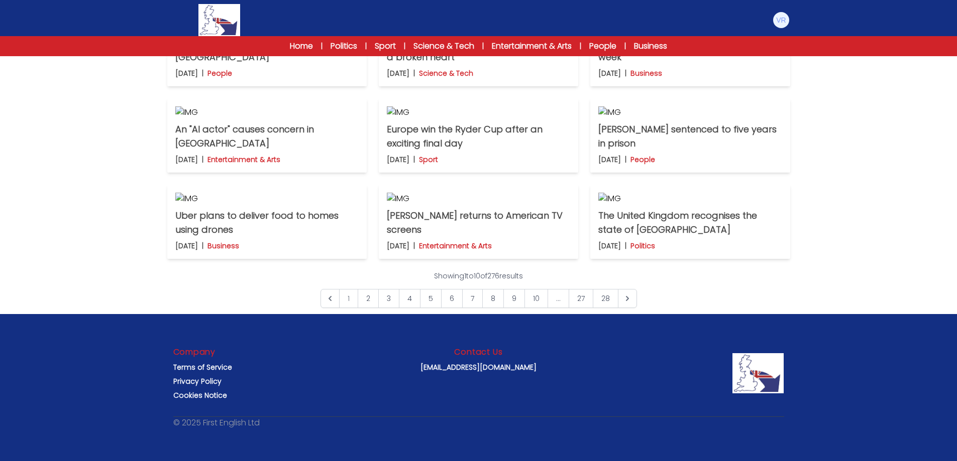
scroll to position [714, 0]
click at [407, 296] on link "4" at bounding box center [410, 298] width 22 height 19
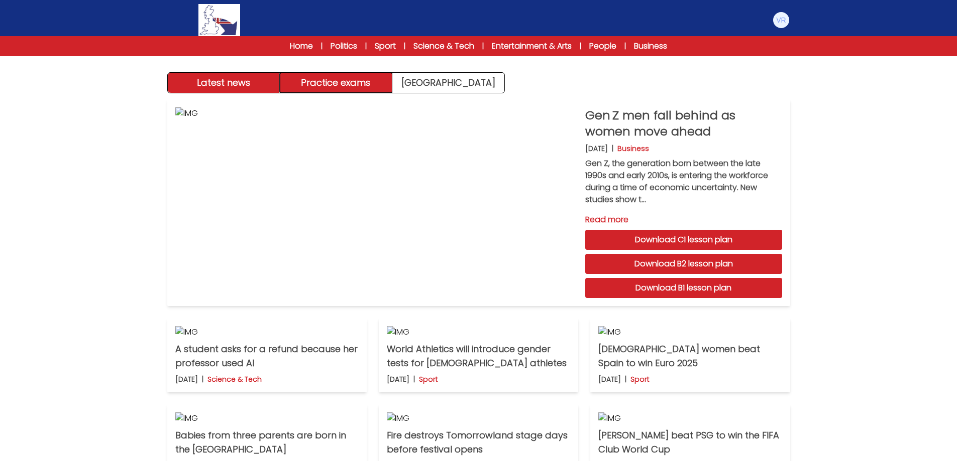
click at [373, 84] on button "Practice exams" at bounding box center [336, 83] width 112 height 20
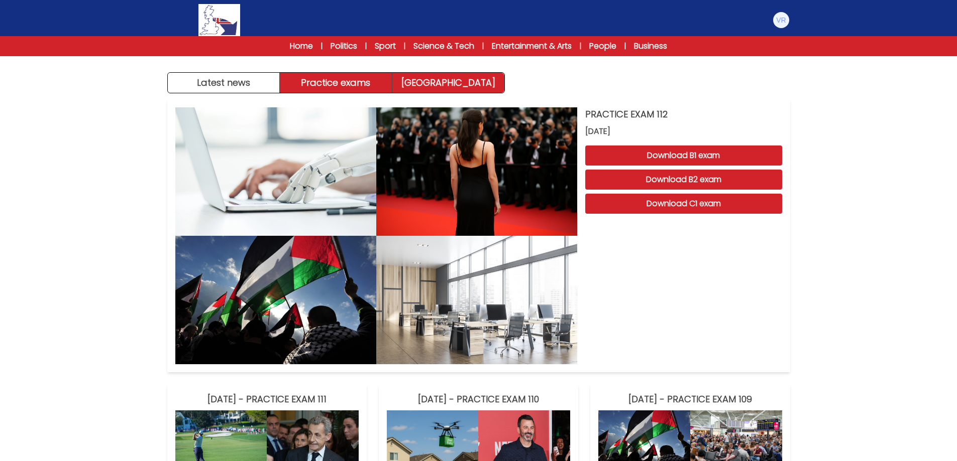
click at [445, 88] on link "Exam Centre" at bounding box center [448, 83] width 112 height 20
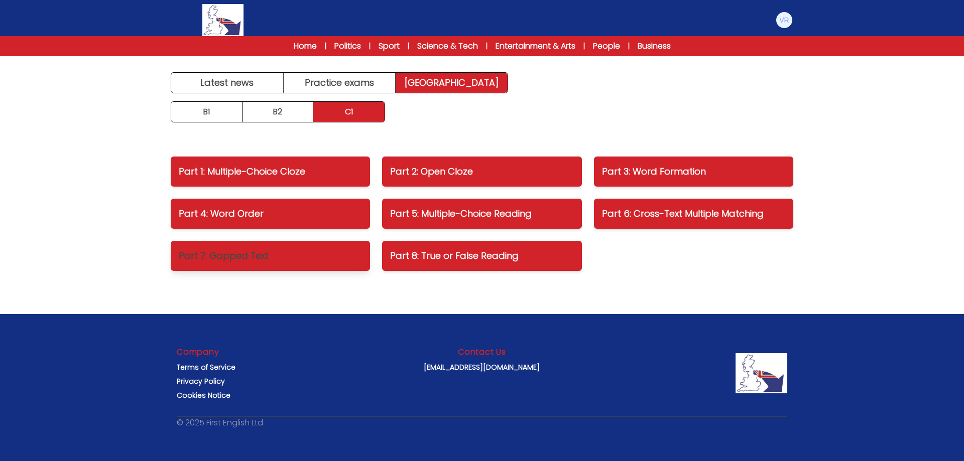
click at [236, 269] on link "Part 7: Gapped Text" at bounding box center [270, 256] width 199 height 30
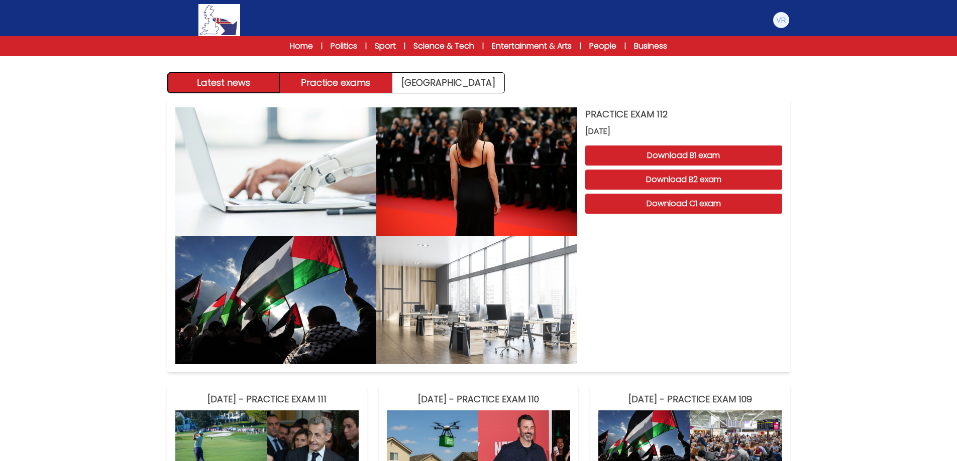
click at [235, 80] on button "Latest news" at bounding box center [224, 83] width 112 height 20
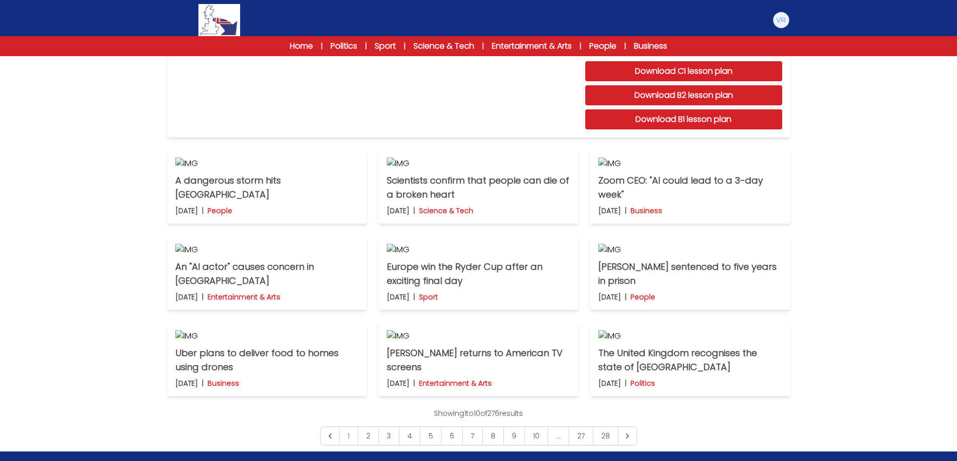
scroll to position [201, 0]
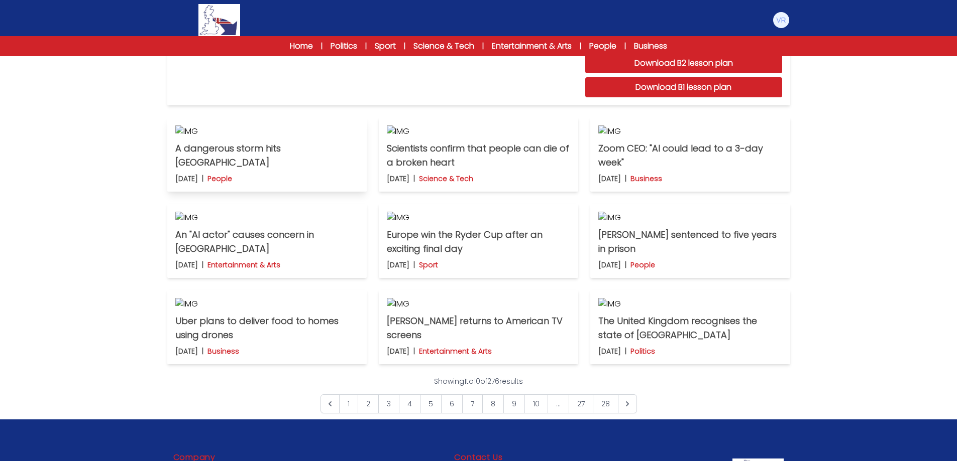
click at [304, 170] on p "A dangerous storm hits [GEOGRAPHIC_DATA]" at bounding box center [266, 156] width 183 height 28
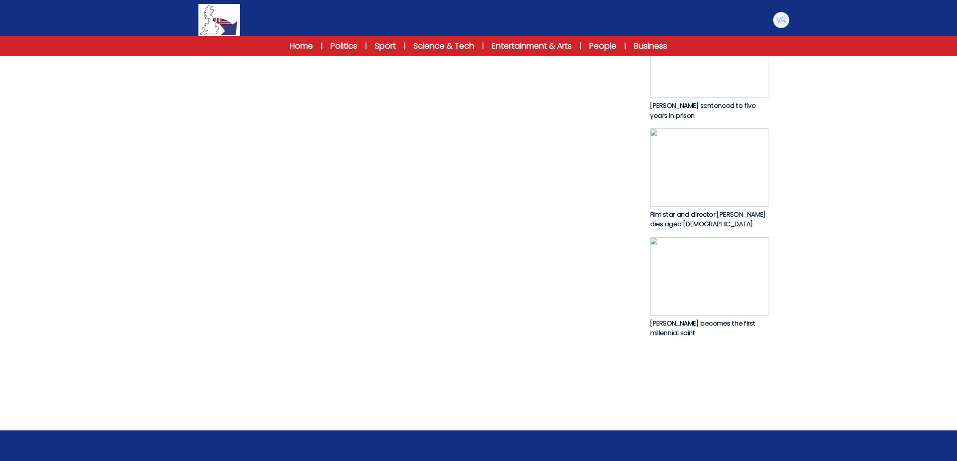
scroll to position [416, 0]
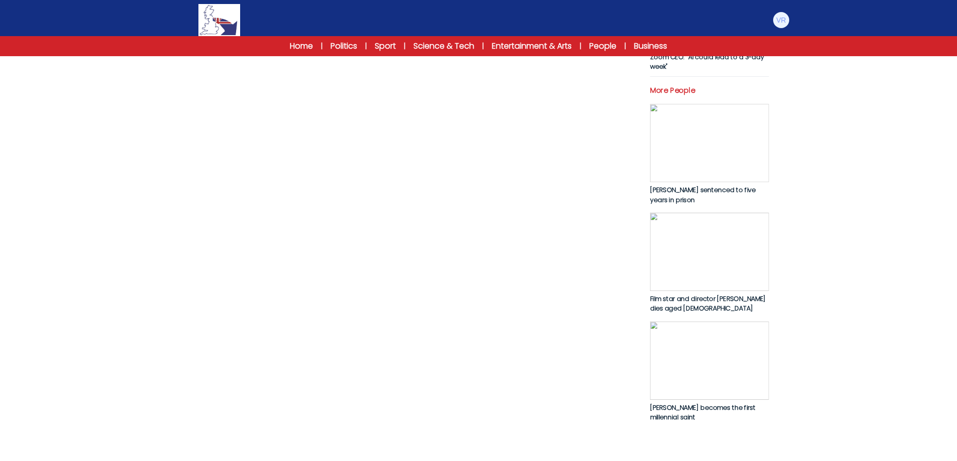
click at [377, 34] on button "Download Lesson Plans" at bounding box center [402, 24] width 124 height 20
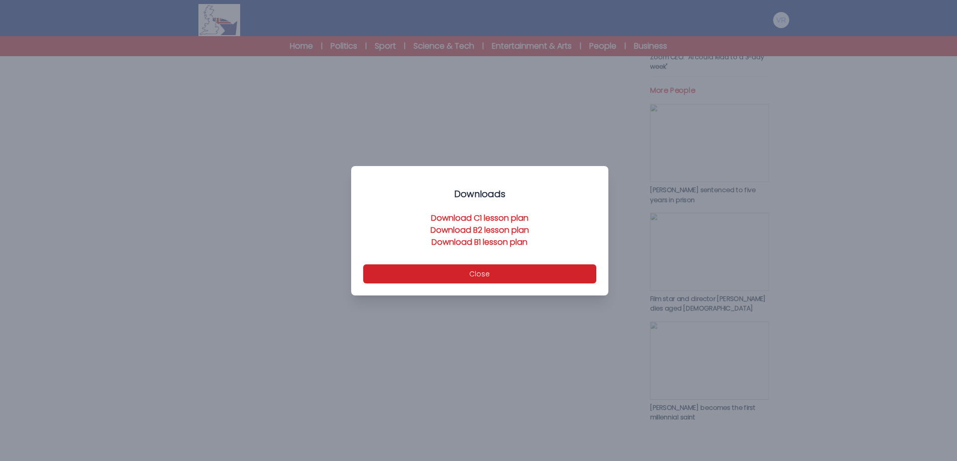
click at [470, 218] on link "Download C1 lesson plan" at bounding box center [479, 218] width 97 height 12
click at [487, 271] on button "Close" at bounding box center [479, 274] width 233 height 19
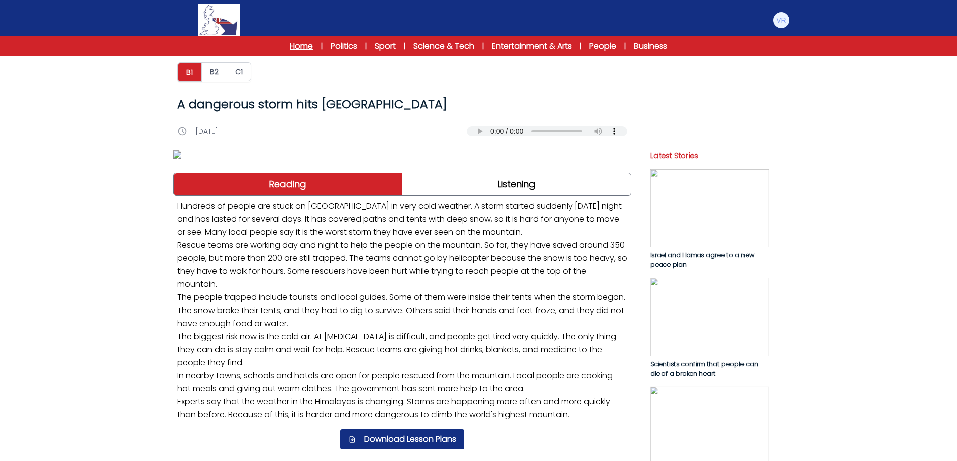
click at [306, 41] on link "Home" at bounding box center [301, 46] width 23 height 12
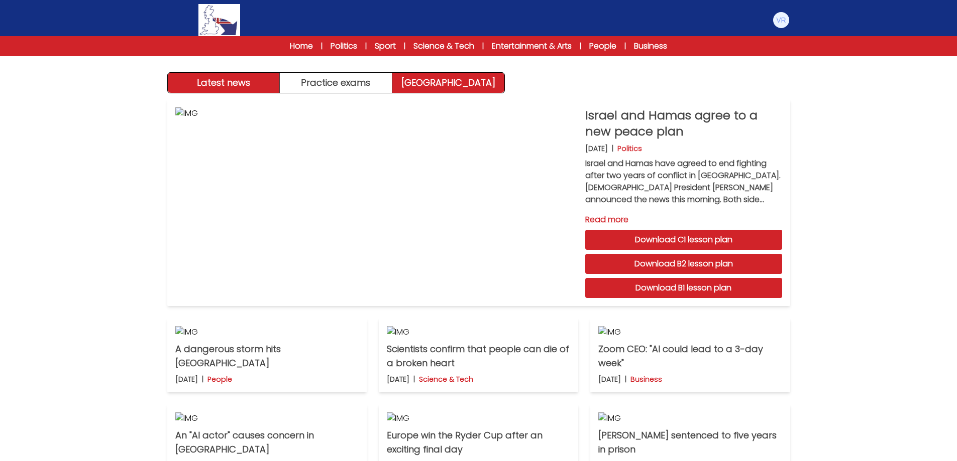
click at [467, 82] on link "[GEOGRAPHIC_DATA]" at bounding box center [448, 83] width 112 height 20
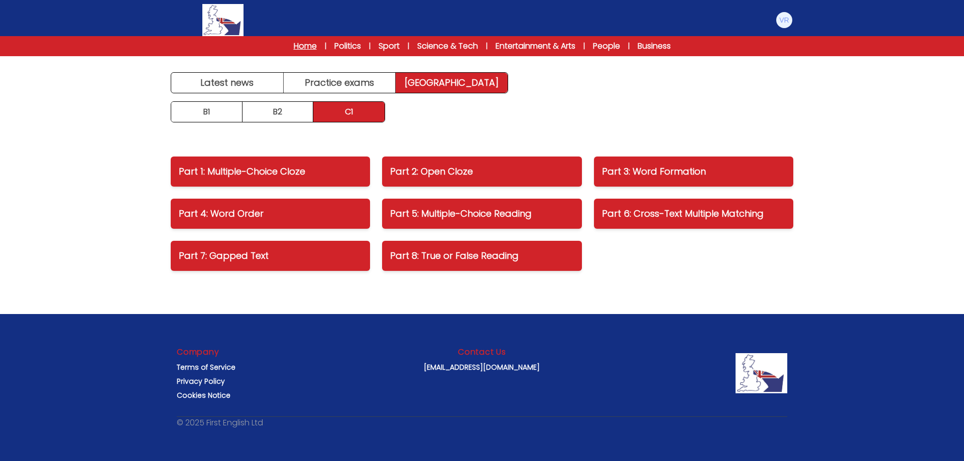
click at [302, 44] on link "Home" at bounding box center [305, 46] width 23 height 12
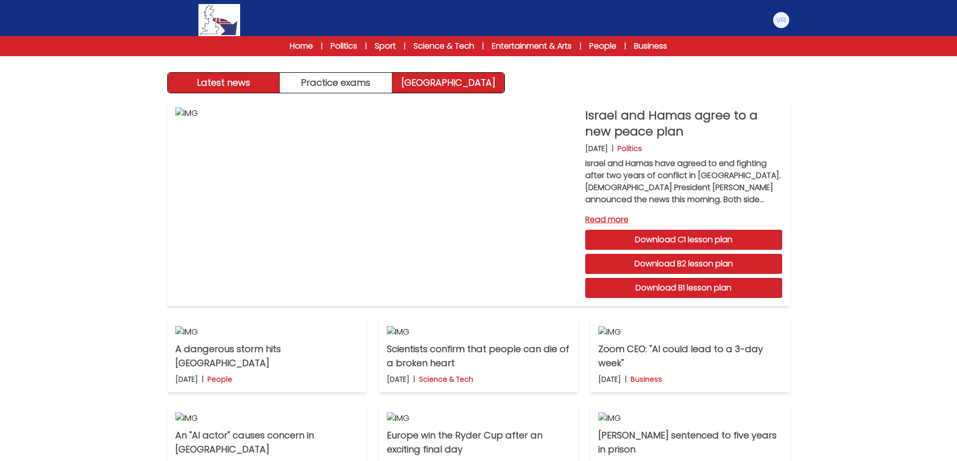
click at [455, 87] on link "[GEOGRAPHIC_DATA]" at bounding box center [448, 83] width 112 height 20
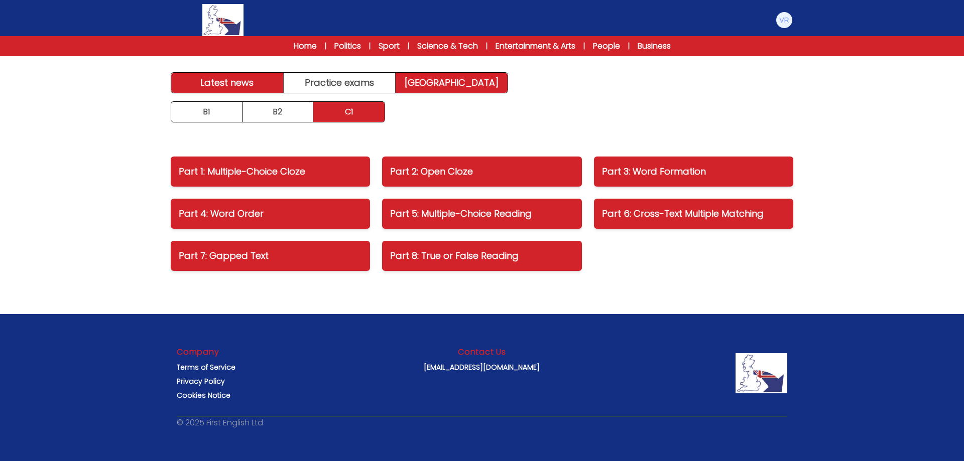
click at [245, 88] on link "Latest news" at bounding box center [227, 83] width 112 height 20
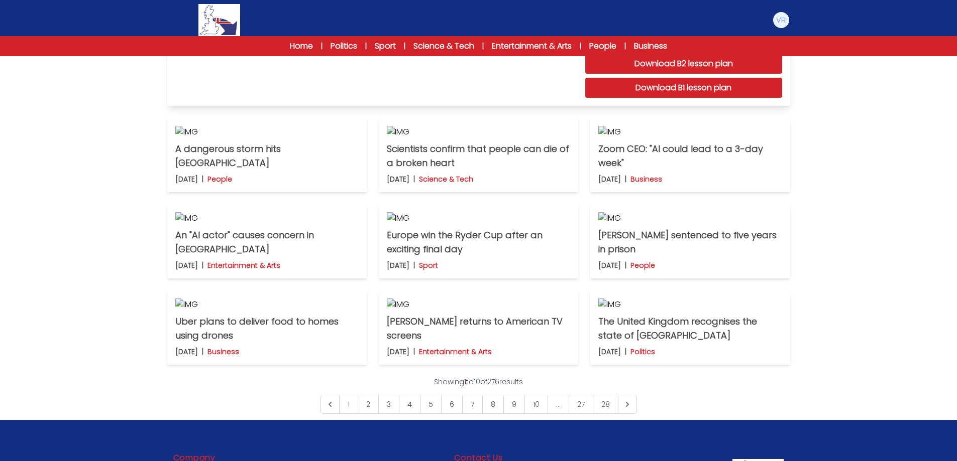
scroll to position [201, 0]
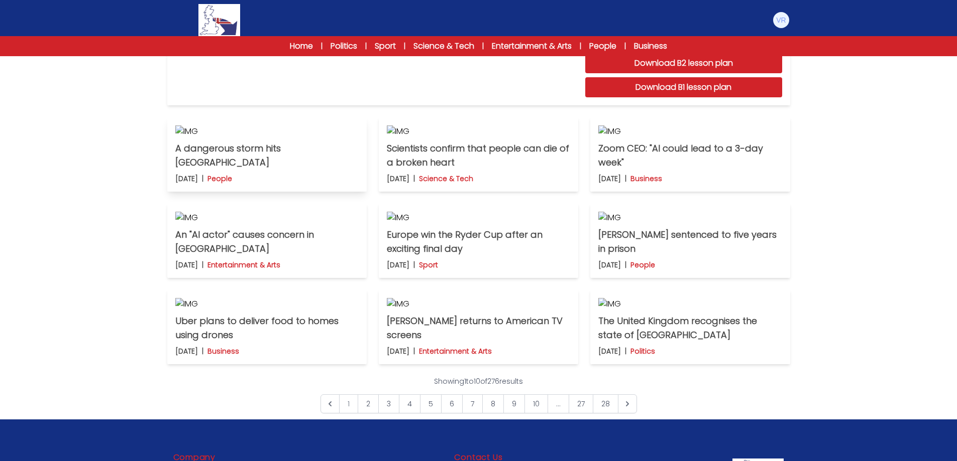
click at [254, 138] on img at bounding box center [266, 132] width 183 height 12
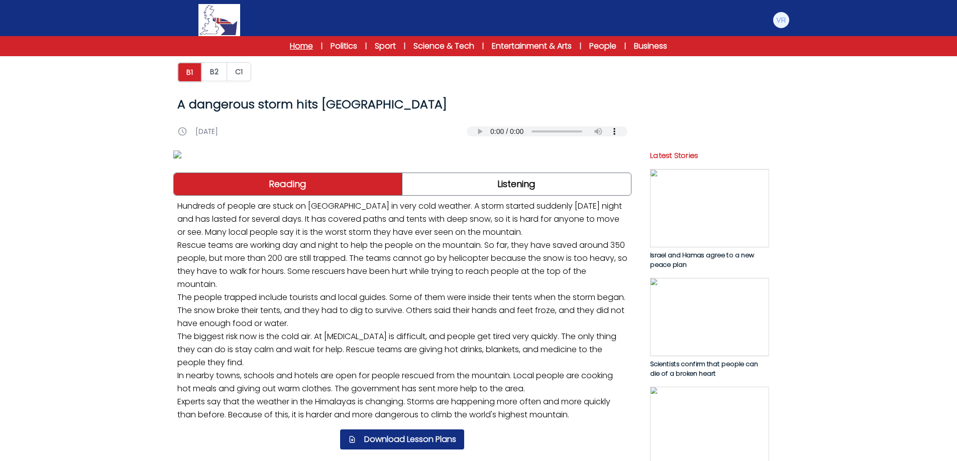
click at [304, 43] on link "Home" at bounding box center [301, 46] width 23 height 12
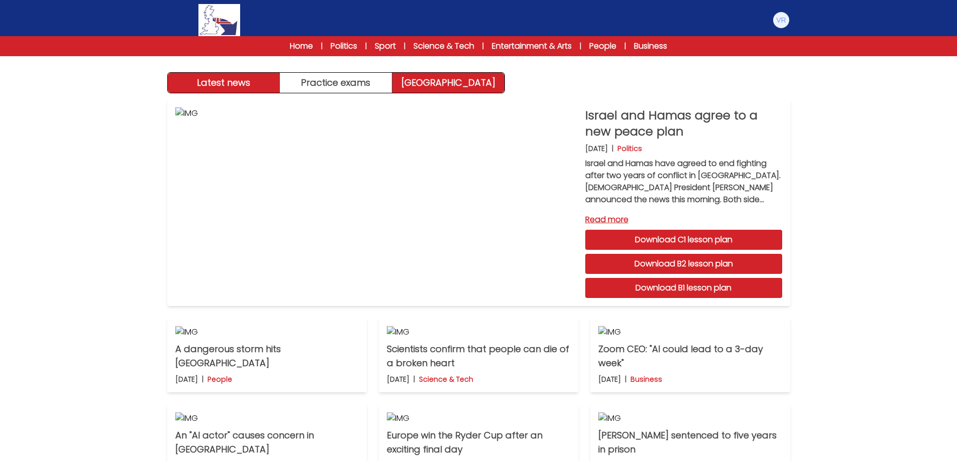
click at [455, 82] on link "[GEOGRAPHIC_DATA]" at bounding box center [448, 83] width 112 height 20
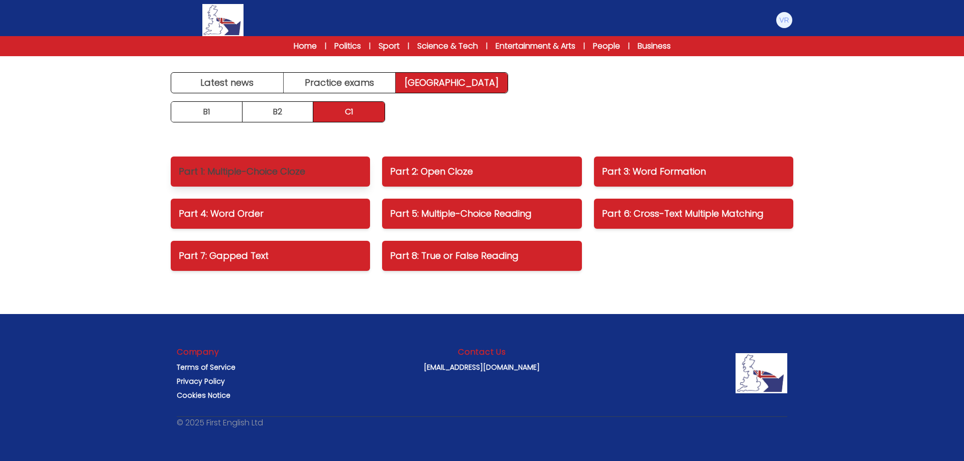
click at [328, 174] on p "Part 1: Multiple-Choice Cloze" at bounding box center [270, 172] width 183 height 14
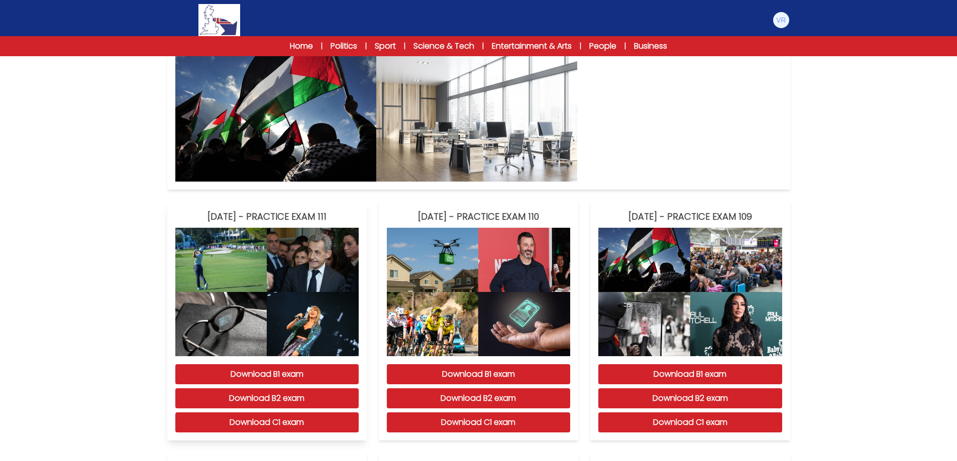
scroll to position [201, 0]
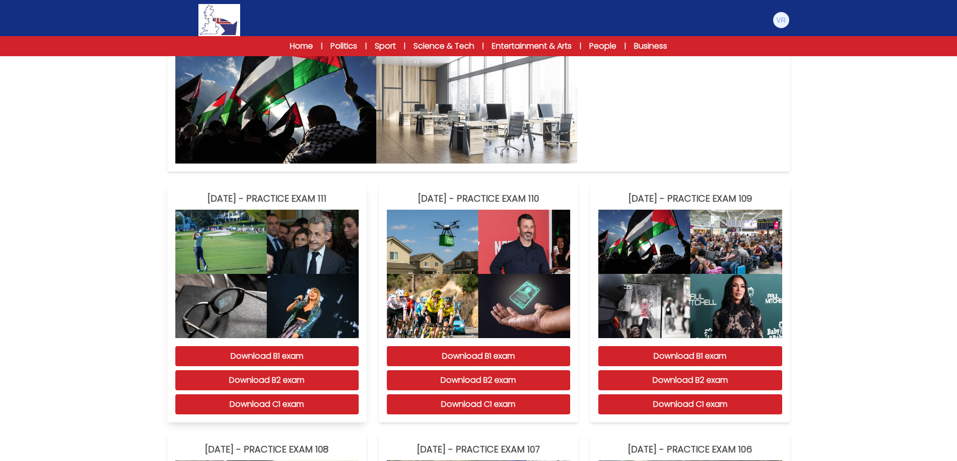
click at [283, 268] on img at bounding box center [313, 242] width 92 height 64
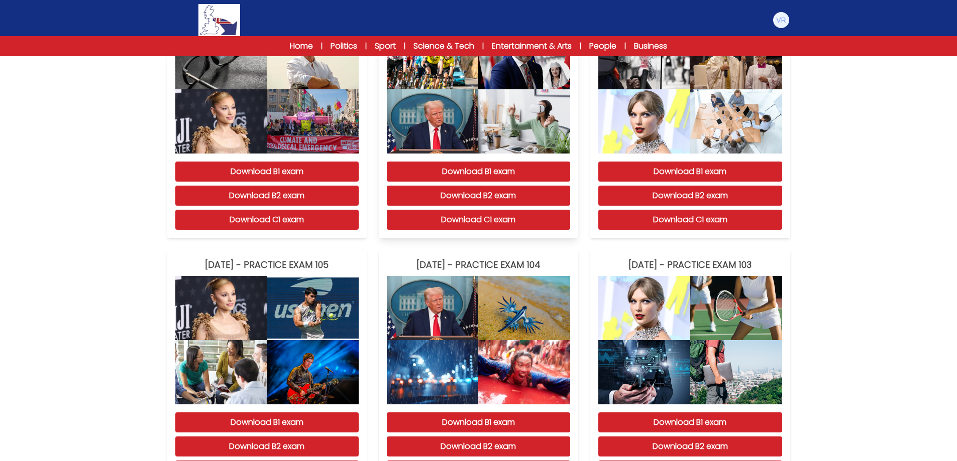
scroll to position [803, 0]
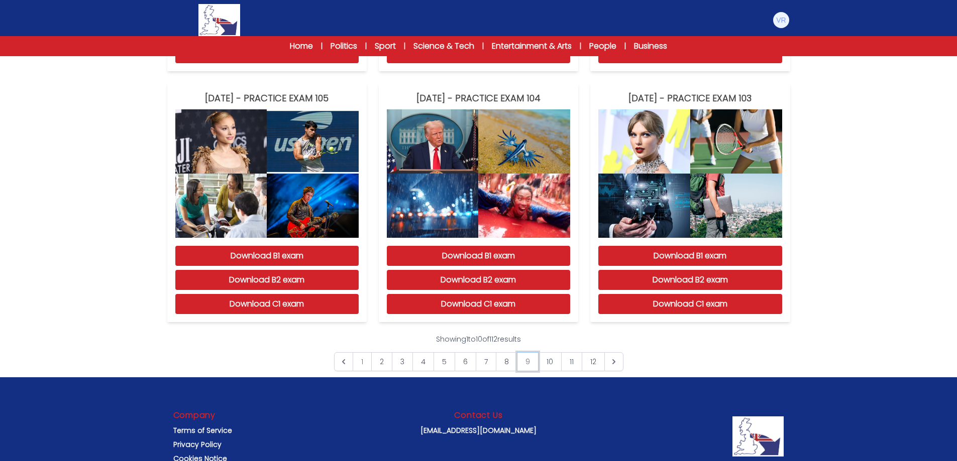
click at [517, 369] on link "9" at bounding box center [528, 361] width 22 height 19
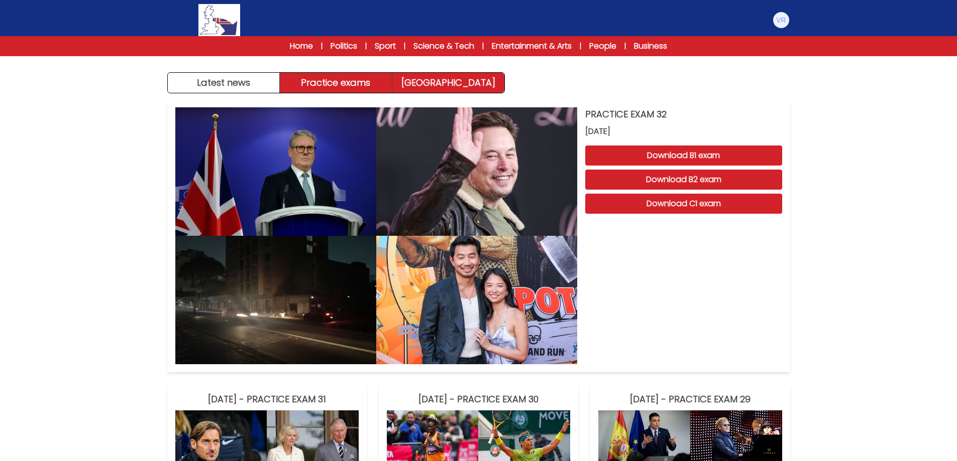
click at [451, 84] on link "[GEOGRAPHIC_DATA]" at bounding box center [448, 83] width 112 height 20
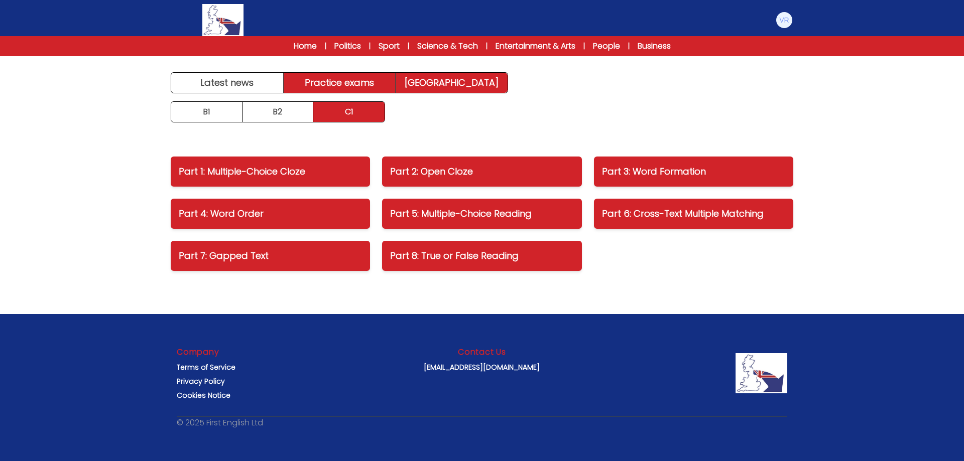
click at [365, 86] on link "Practice exams" at bounding box center [340, 83] width 112 height 20
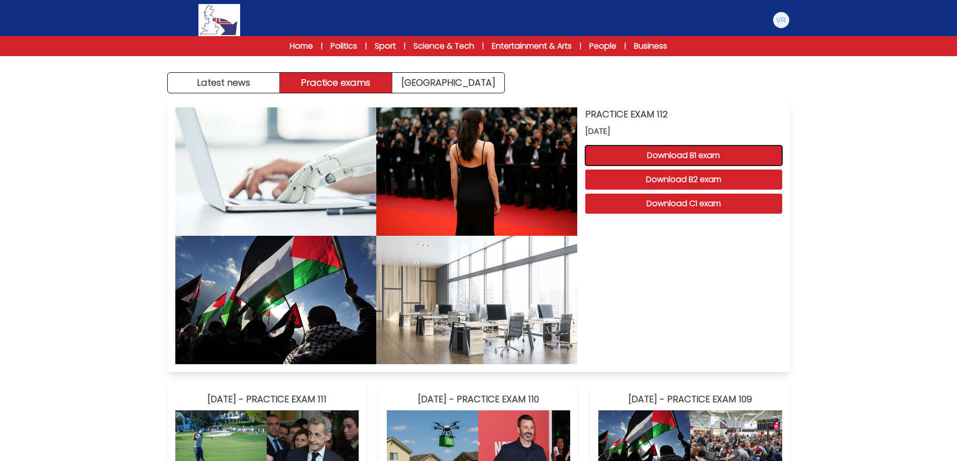
click at [678, 160] on button "Download B1 exam" at bounding box center [683, 156] width 197 height 20
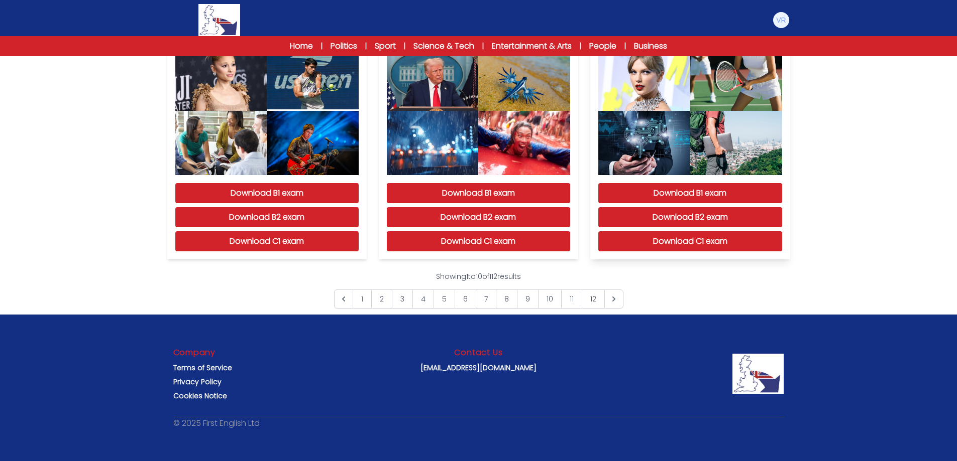
scroll to position [867, 0]
